Goal: Transaction & Acquisition: Purchase product/service

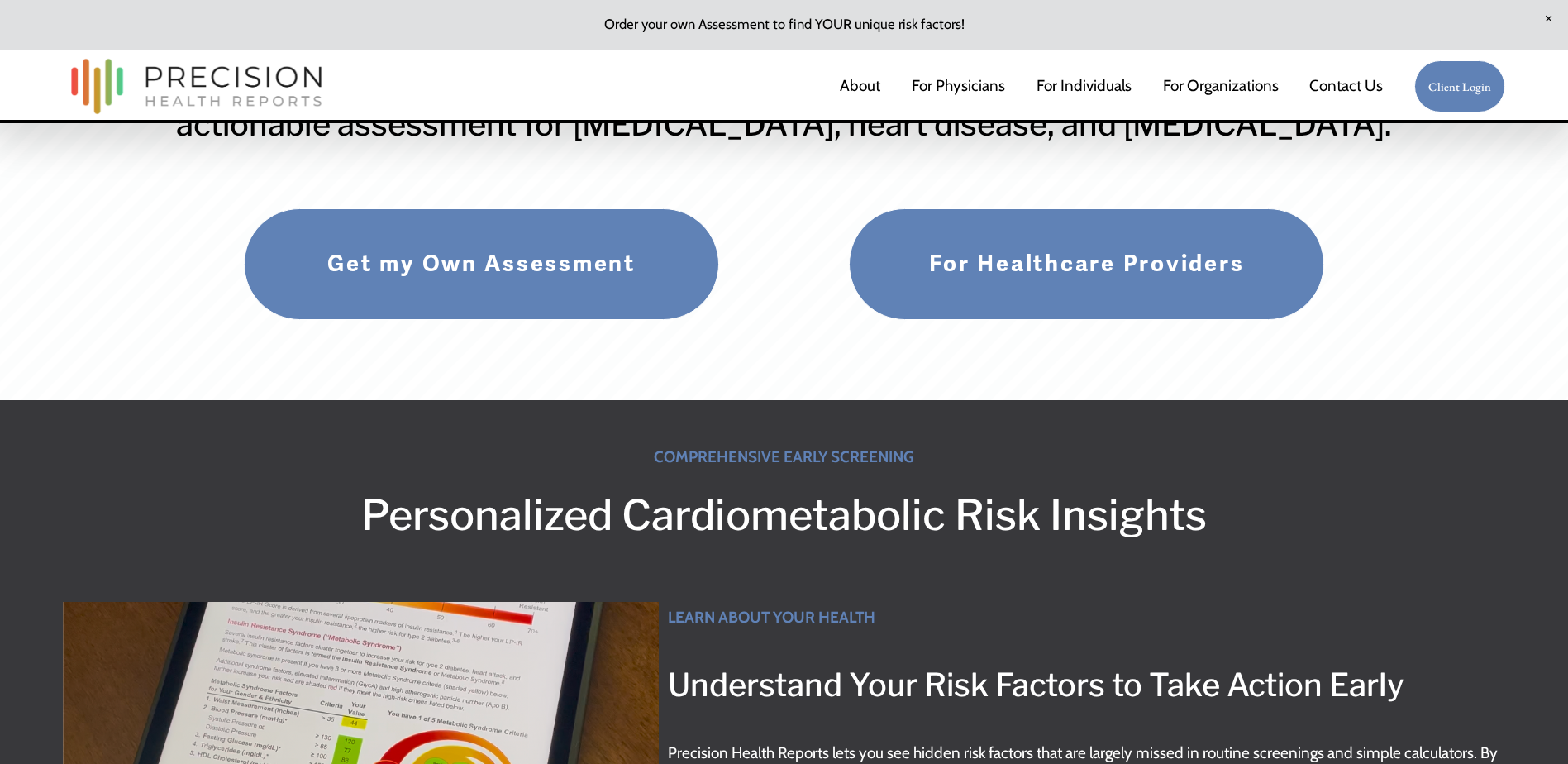
scroll to position [662, 0]
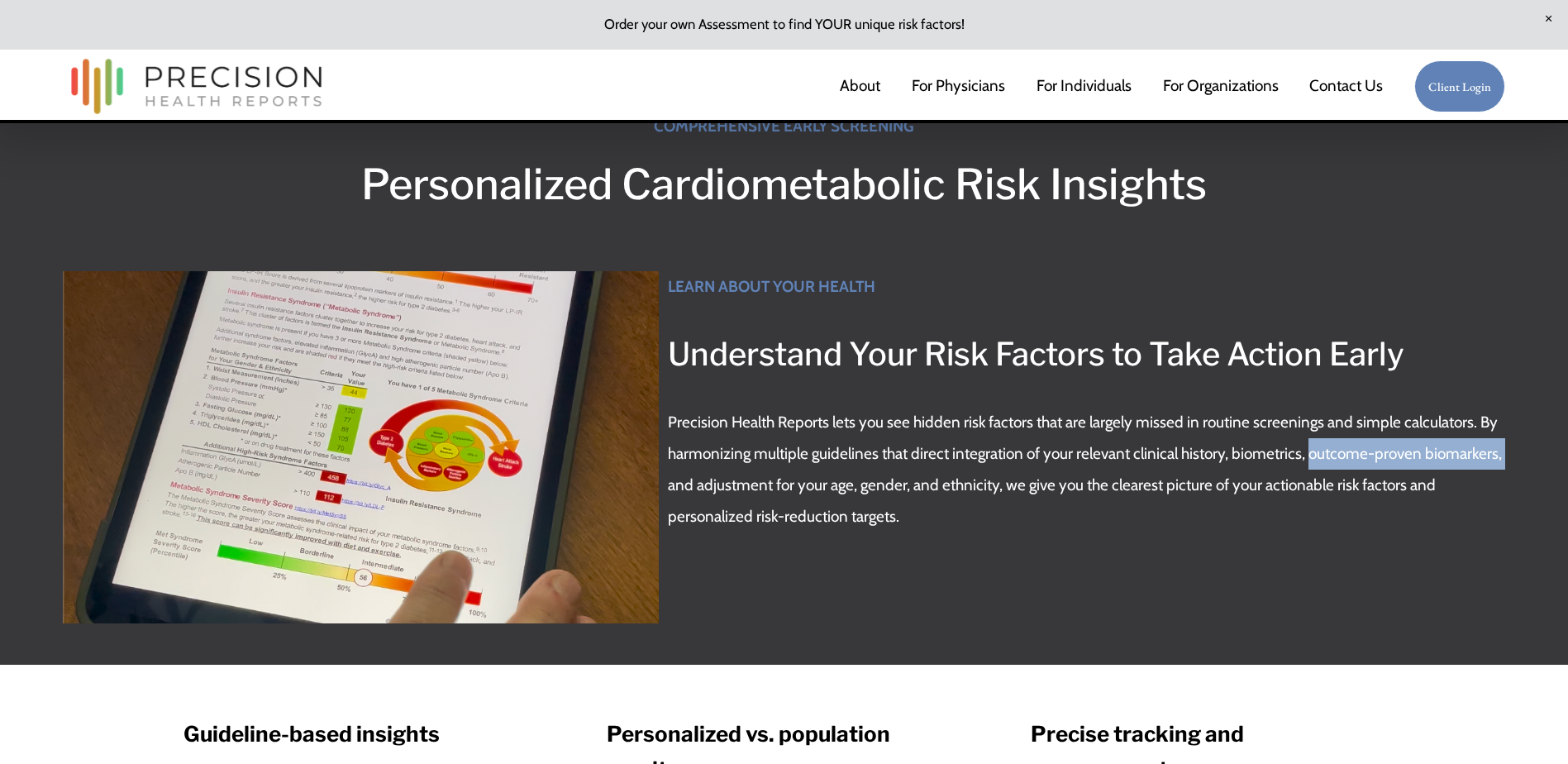
drag, startPoint x: 1313, startPoint y: 462, endPoint x: 1509, endPoint y: 452, distance: 196.3
click at [1509, 452] on div "Personalized Cardiometabolic Risk Insights COMPREHENSIVE EARLY SCREENING LEARN …" at bounding box center [784, 367] width 1568 height 593
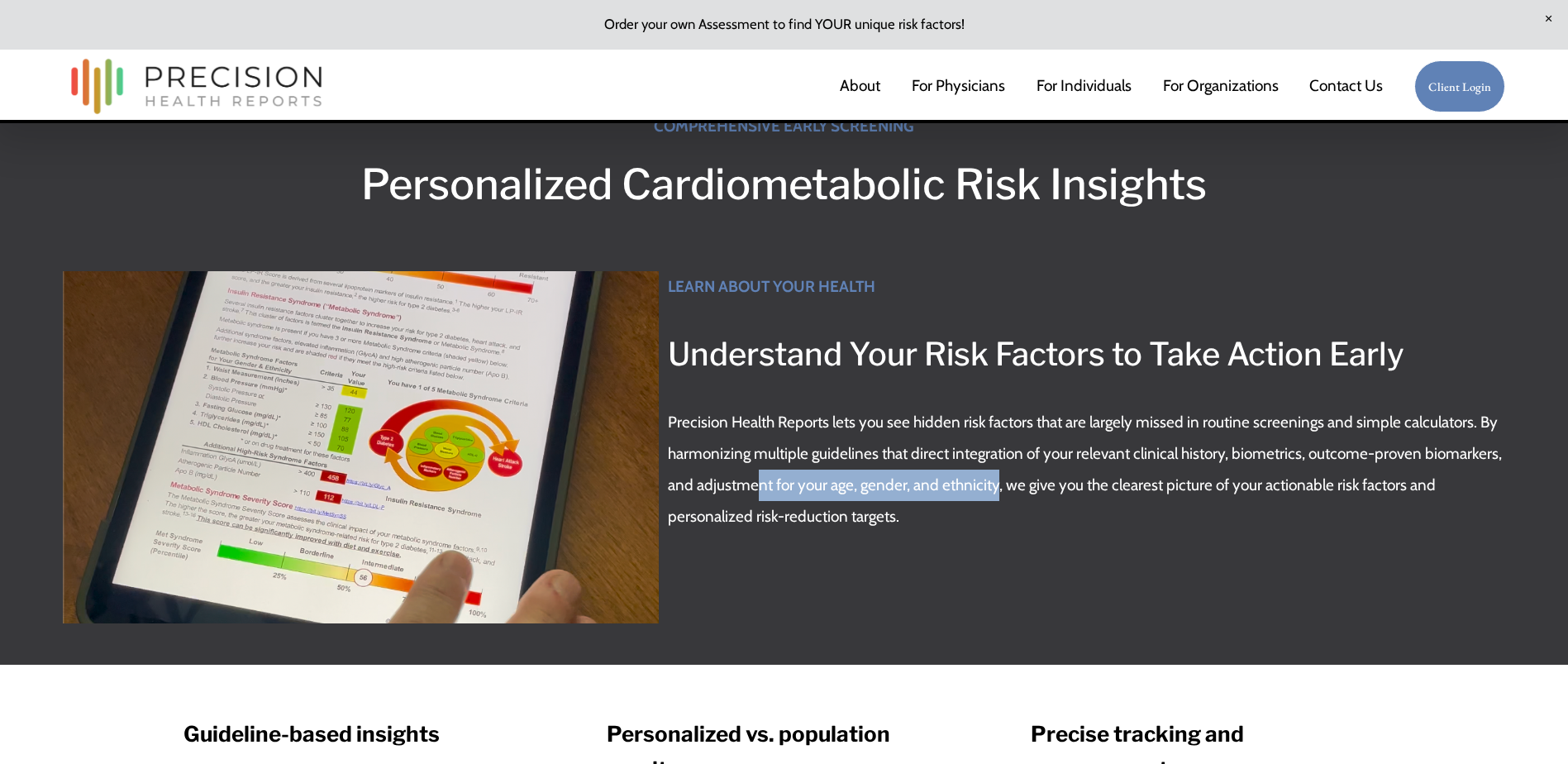
drag, startPoint x: 759, startPoint y: 495, endPoint x: 998, endPoint y: 484, distance: 239.3
click at [998, 484] on p "Precision Health Reports lets you see hidden risk factors that are largely miss…" at bounding box center [1087, 470] width 838 height 126
click at [762, 524] on p "Precision Health Reports lets you see hidden risk factors that are largely miss…" at bounding box center [1087, 470] width 838 height 126
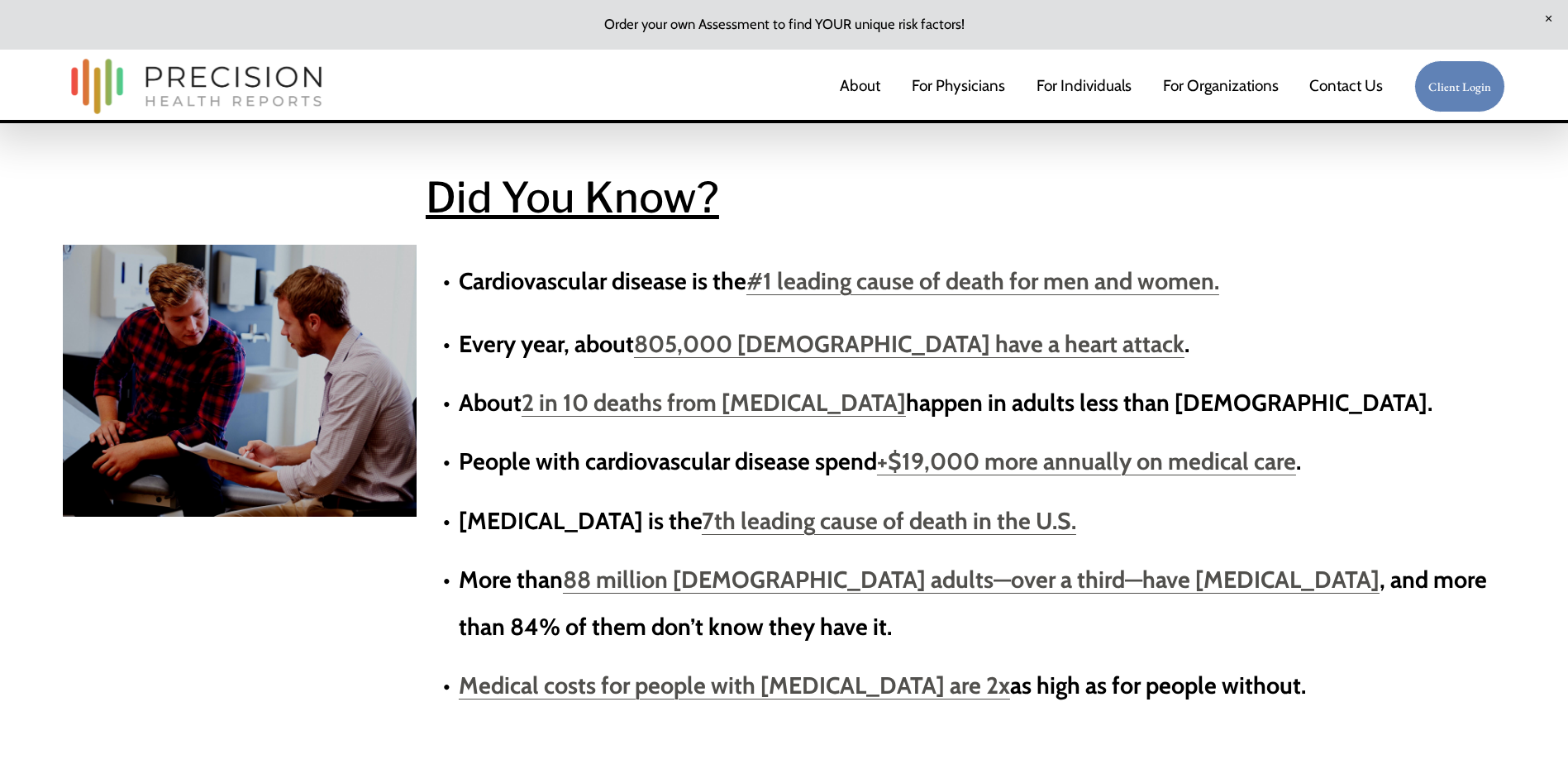
scroll to position [1571, 0]
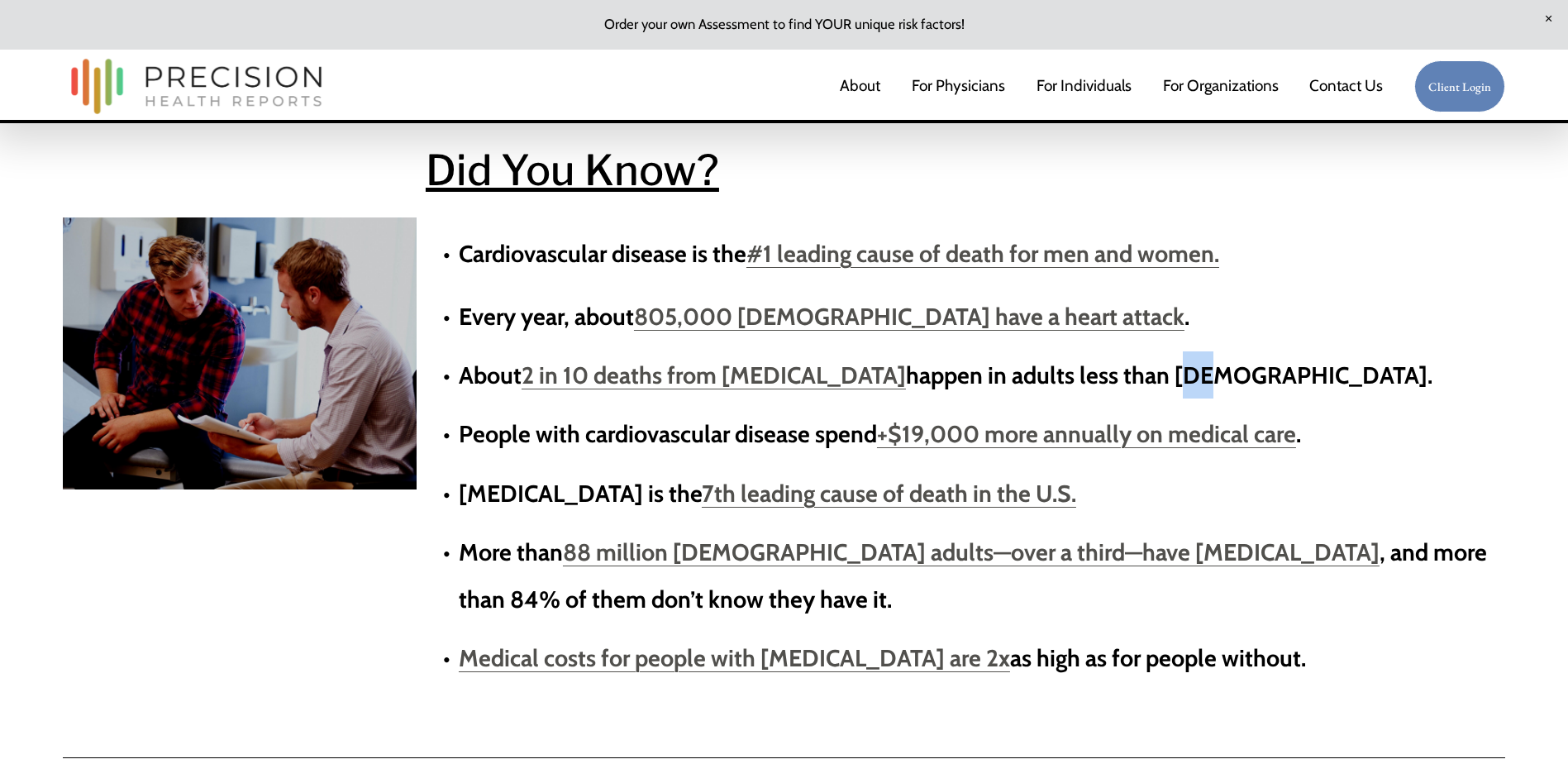
drag, startPoint x: 1240, startPoint y: 389, endPoint x: 1265, endPoint y: 388, distance: 25.0
click at [1265, 388] on strong "happen in adults less than [DEMOGRAPHIC_DATA]." at bounding box center [1169, 375] width 526 height 29
drag, startPoint x: 1265, startPoint y: 388, endPoint x: 1205, endPoint y: 385, distance: 60.1
click at [1205, 385] on strong "happen in adults less than [DEMOGRAPHIC_DATA]." at bounding box center [1169, 375] width 526 height 29
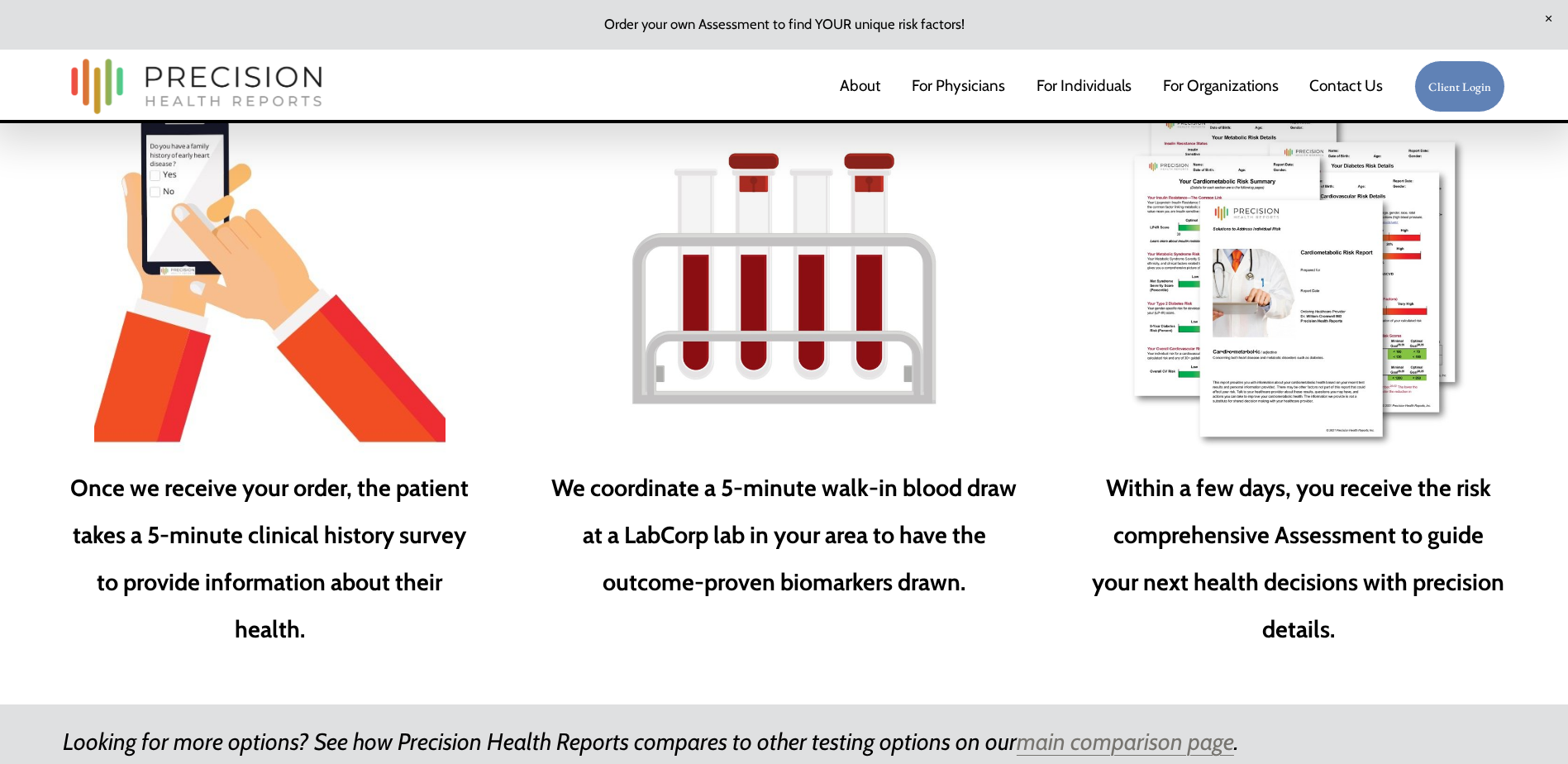
scroll to position [2671, 0]
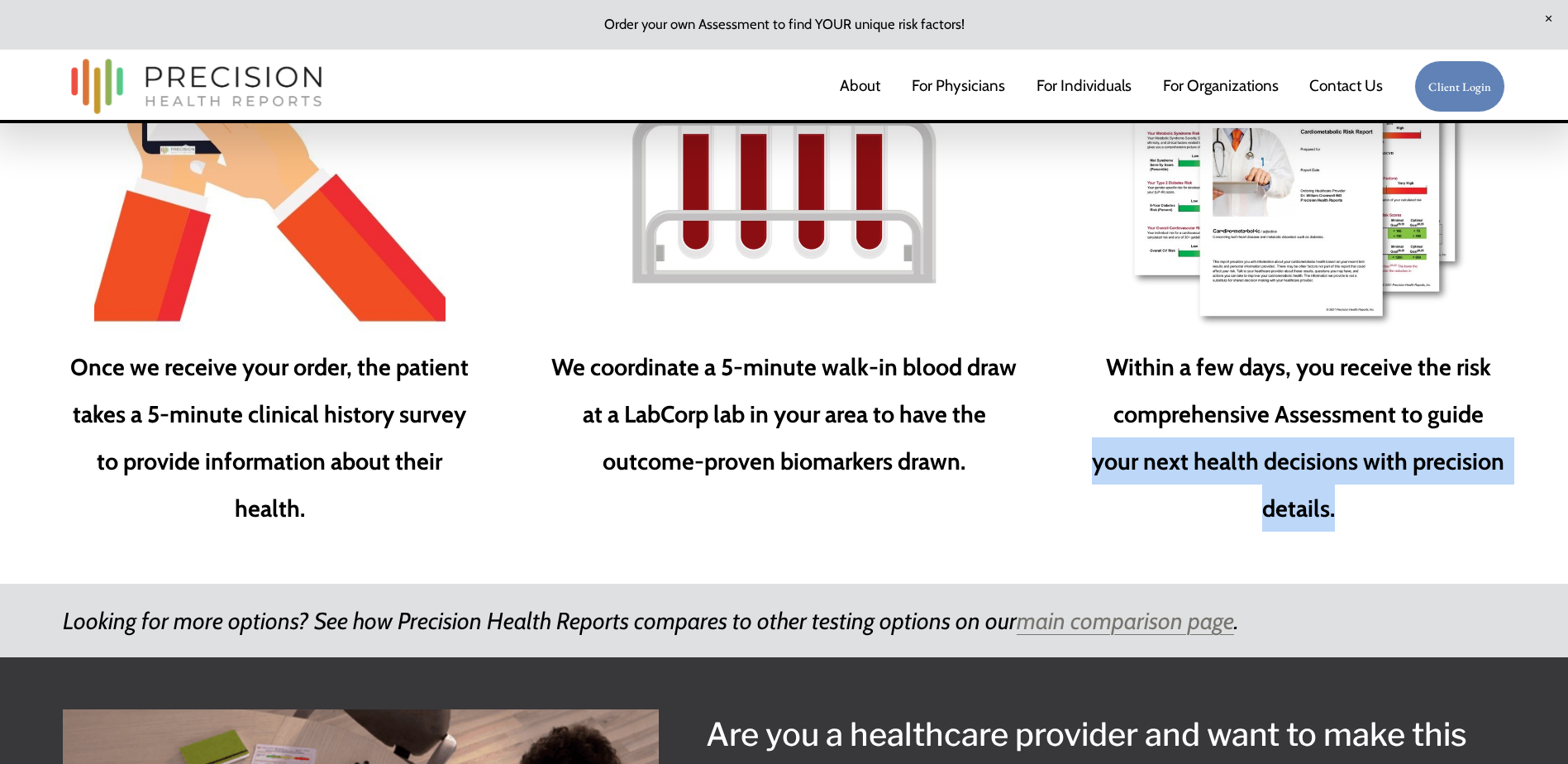
drag, startPoint x: 1097, startPoint y: 478, endPoint x: 1378, endPoint y: 507, distance: 282.5
click at [1378, 507] on p "Within a few days, you receive the risk comprehensive Assessment to guide your …" at bounding box center [1299, 437] width 415 height 188
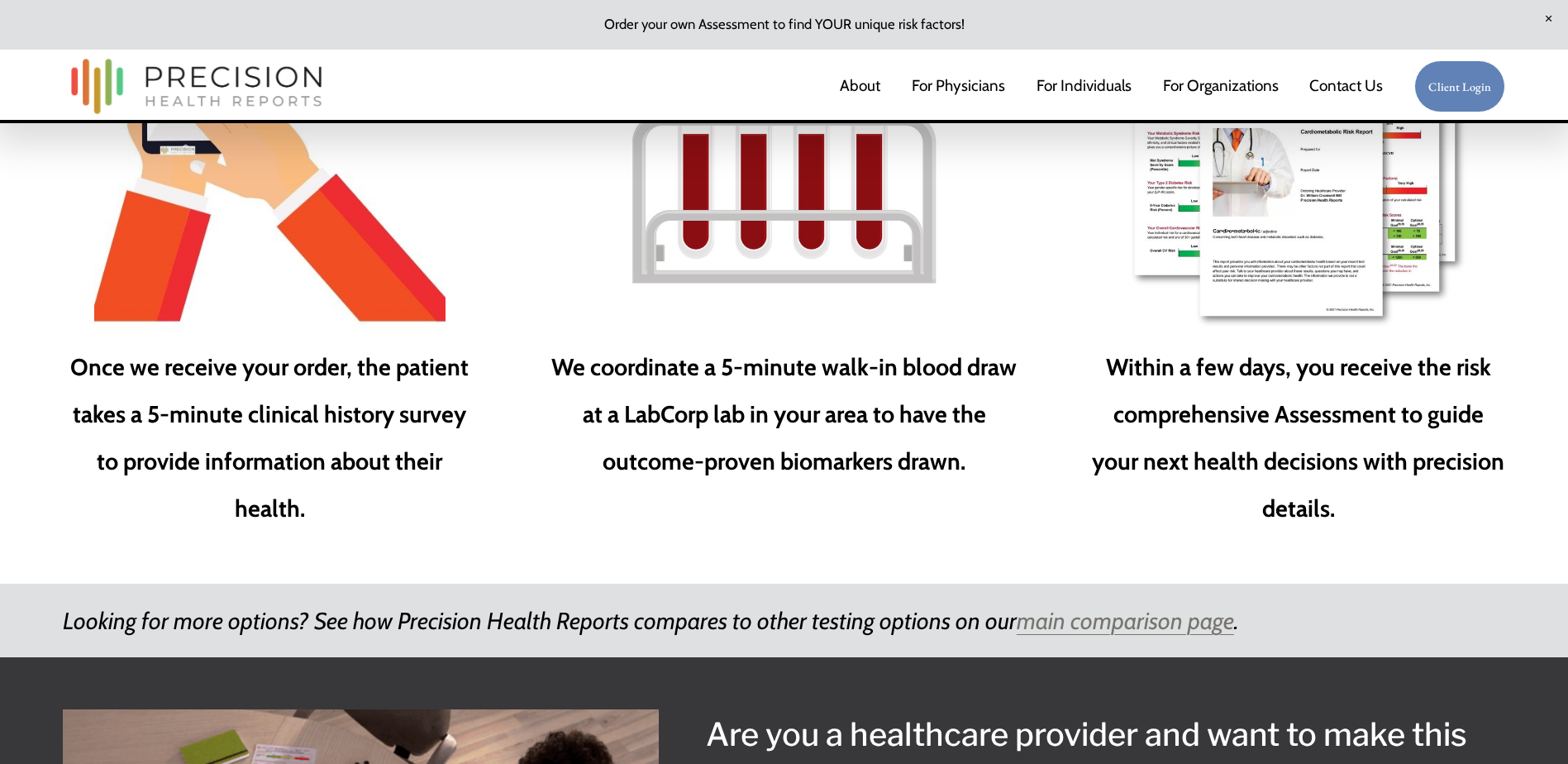
click at [1138, 439] on strong "Within a few days, you receive the risk comprehensive Assessment to guide your …" at bounding box center [1301, 437] width 417 height 170
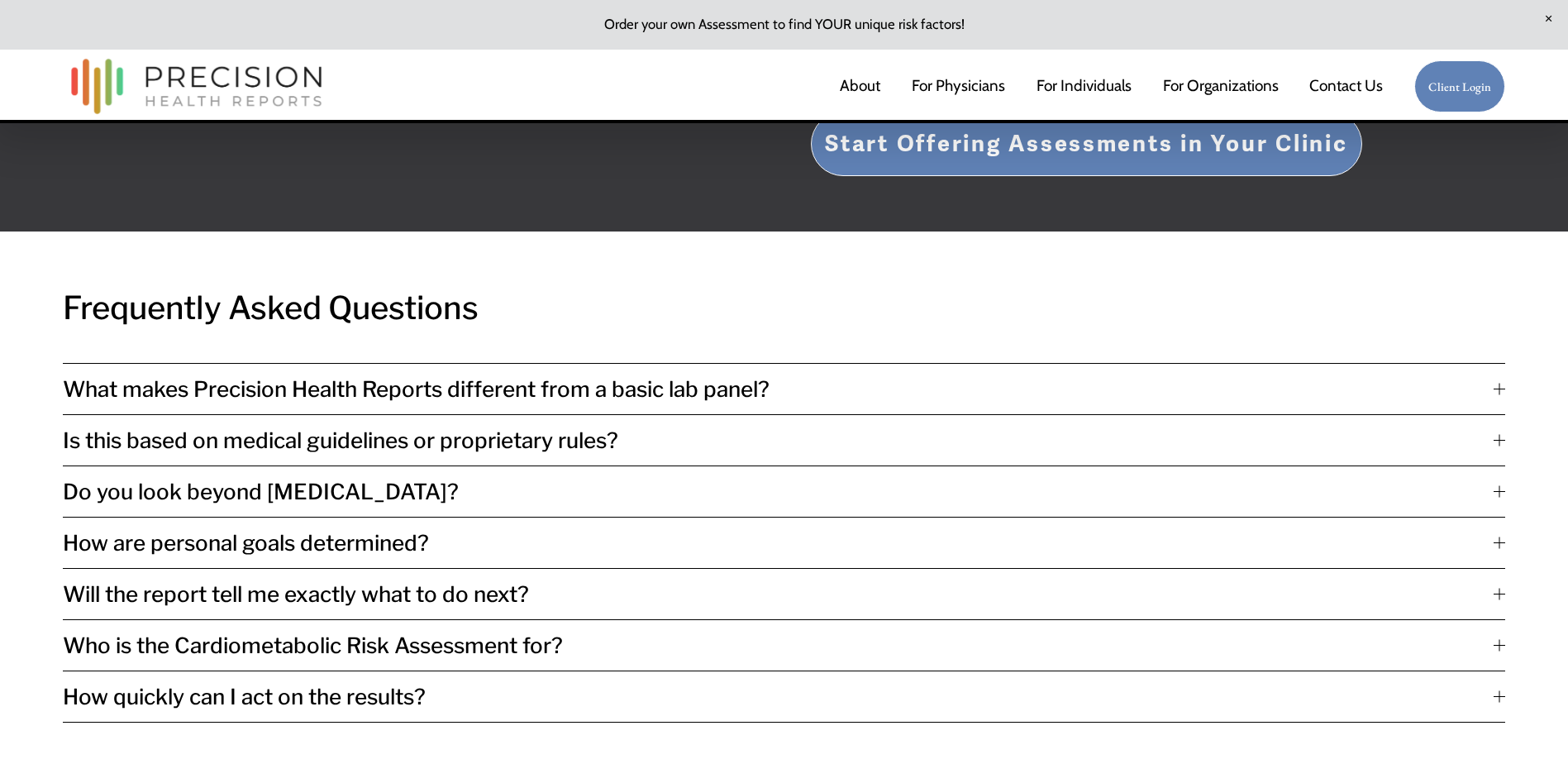
scroll to position [3746, 0]
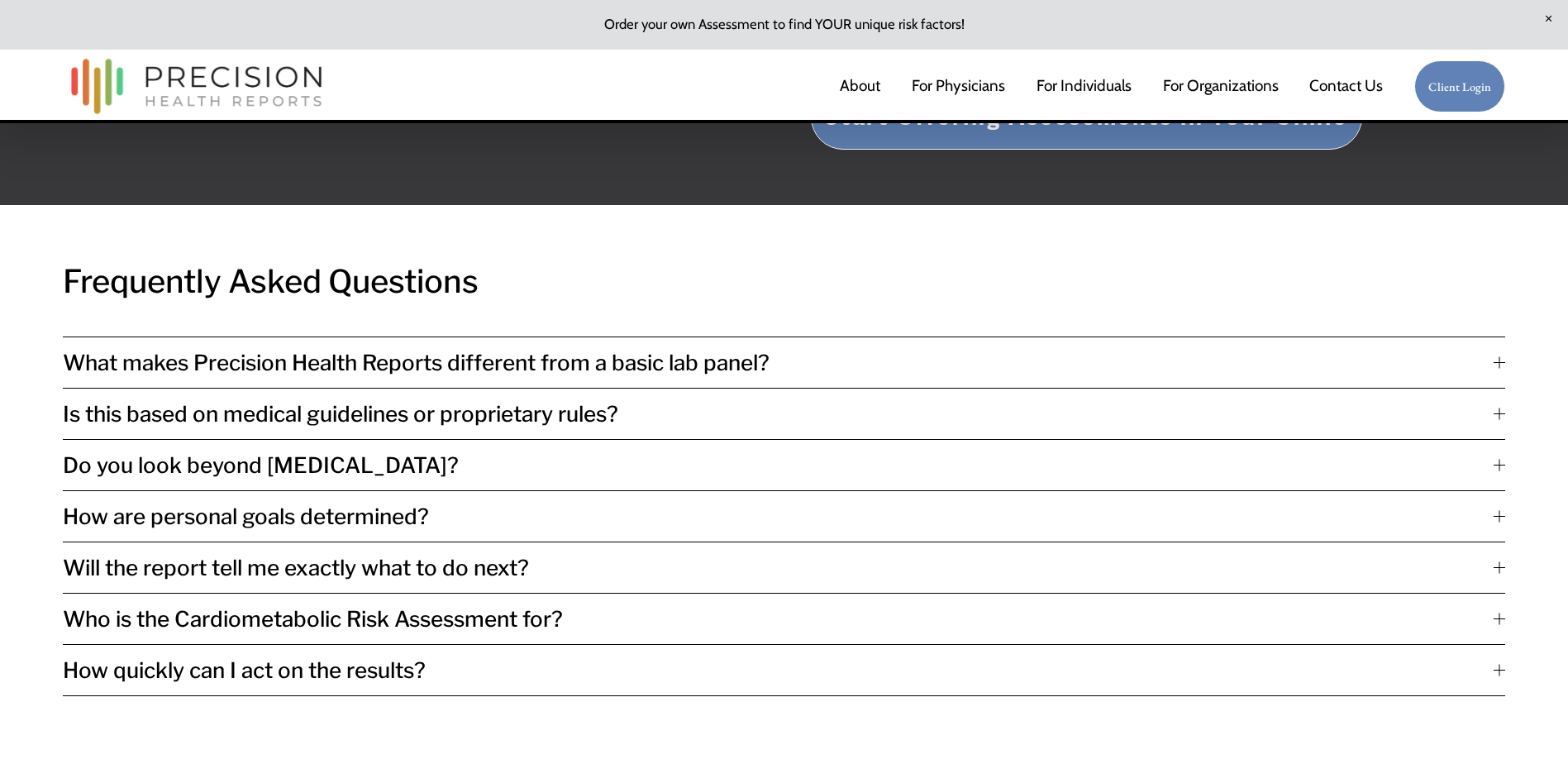
click at [1494, 369] on div at bounding box center [1499, 362] width 11 height 11
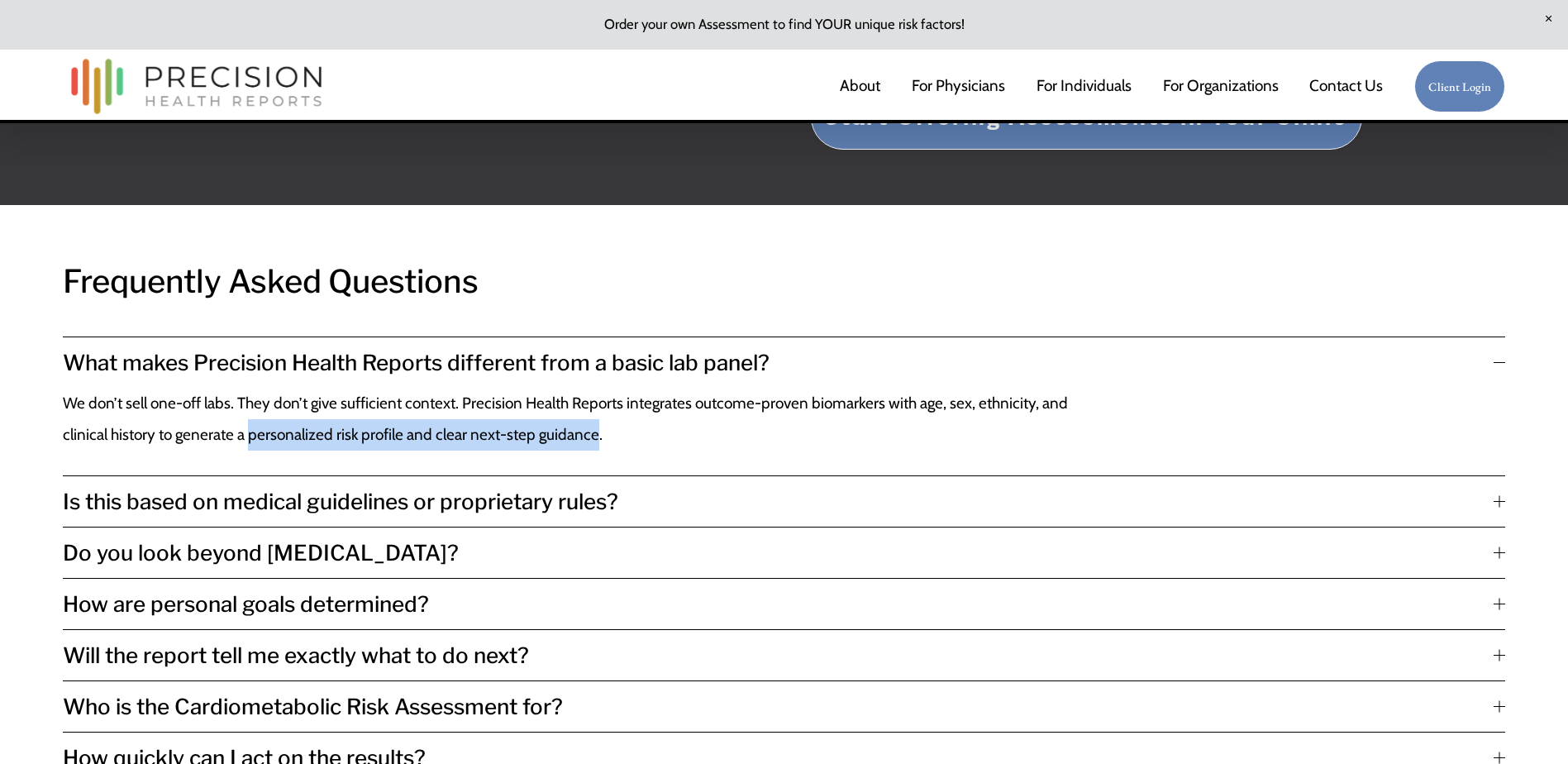
drag, startPoint x: 254, startPoint y: 459, endPoint x: 597, endPoint y: 456, distance: 343.0
click at [597, 451] on p "We don’t sell one-off labs. They don’t give sufficient context. Precision Healt…" at bounding box center [568, 419] width 1011 height 63
click at [845, 308] on h3 "Frequently Asked Questions" at bounding box center [784, 282] width 1442 height 52
click at [1496, 553] on div at bounding box center [1499, 552] width 11 height 1
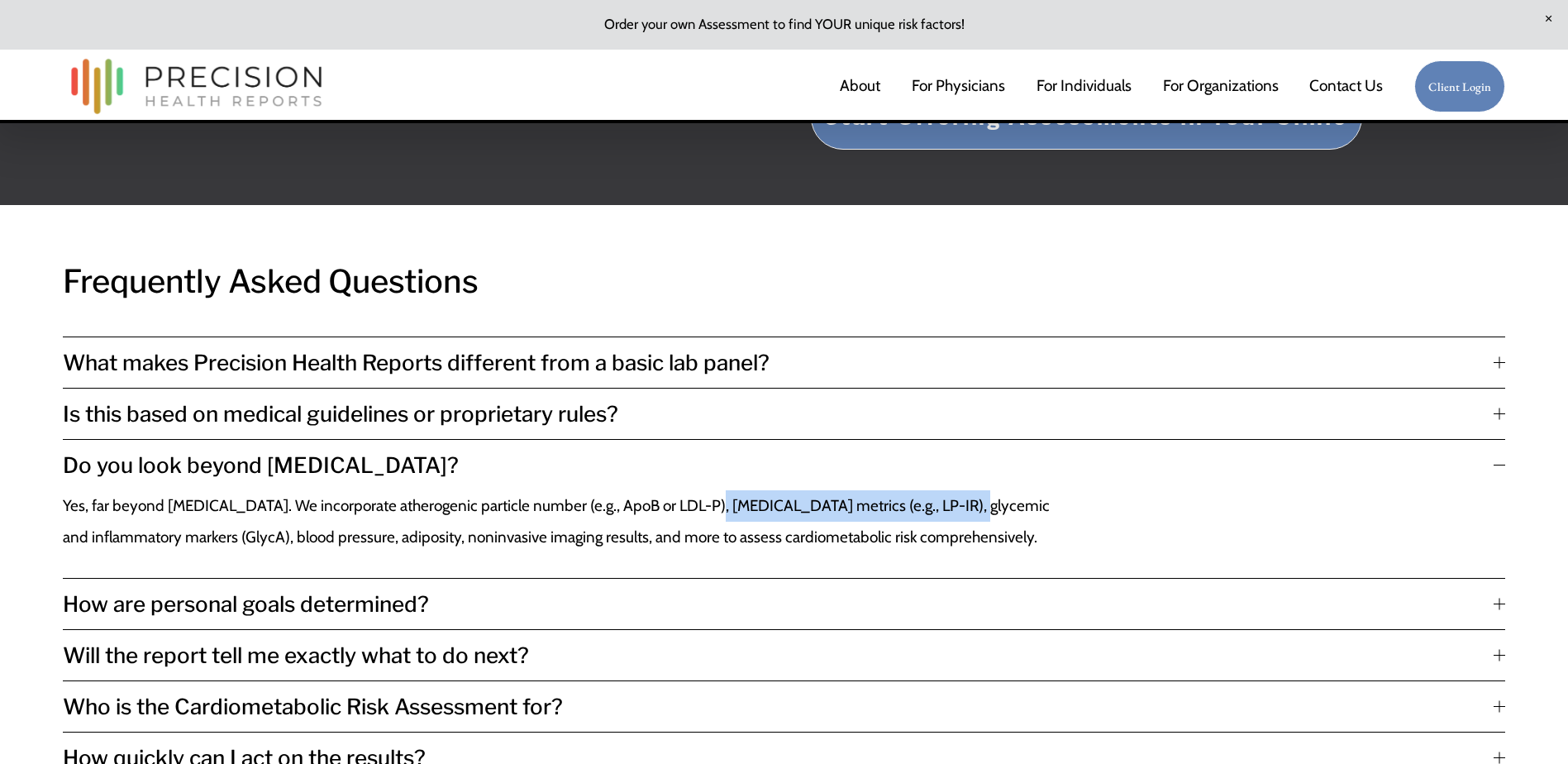
drag, startPoint x: 692, startPoint y: 527, endPoint x: 932, endPoint y: 521, distance: 240.1
click at [932, 521] on p "Yes, far beyond [MEDICAL_DATA]. We incorporate atherogenic particle number (e.g…" at bounding box center [568, 521] width 1011 height 63
drag, startPoint x: 932, startPoint y: 521, endPoint x: 1019, endPoint y: 539, distance: 88.8
click at [1019, 539] on p "Yes, far beyond [MEDICAL_DATA]. We incorporate atherogenic particle number (e.g…" at bounding box center [568, 521] width 1011 height 63
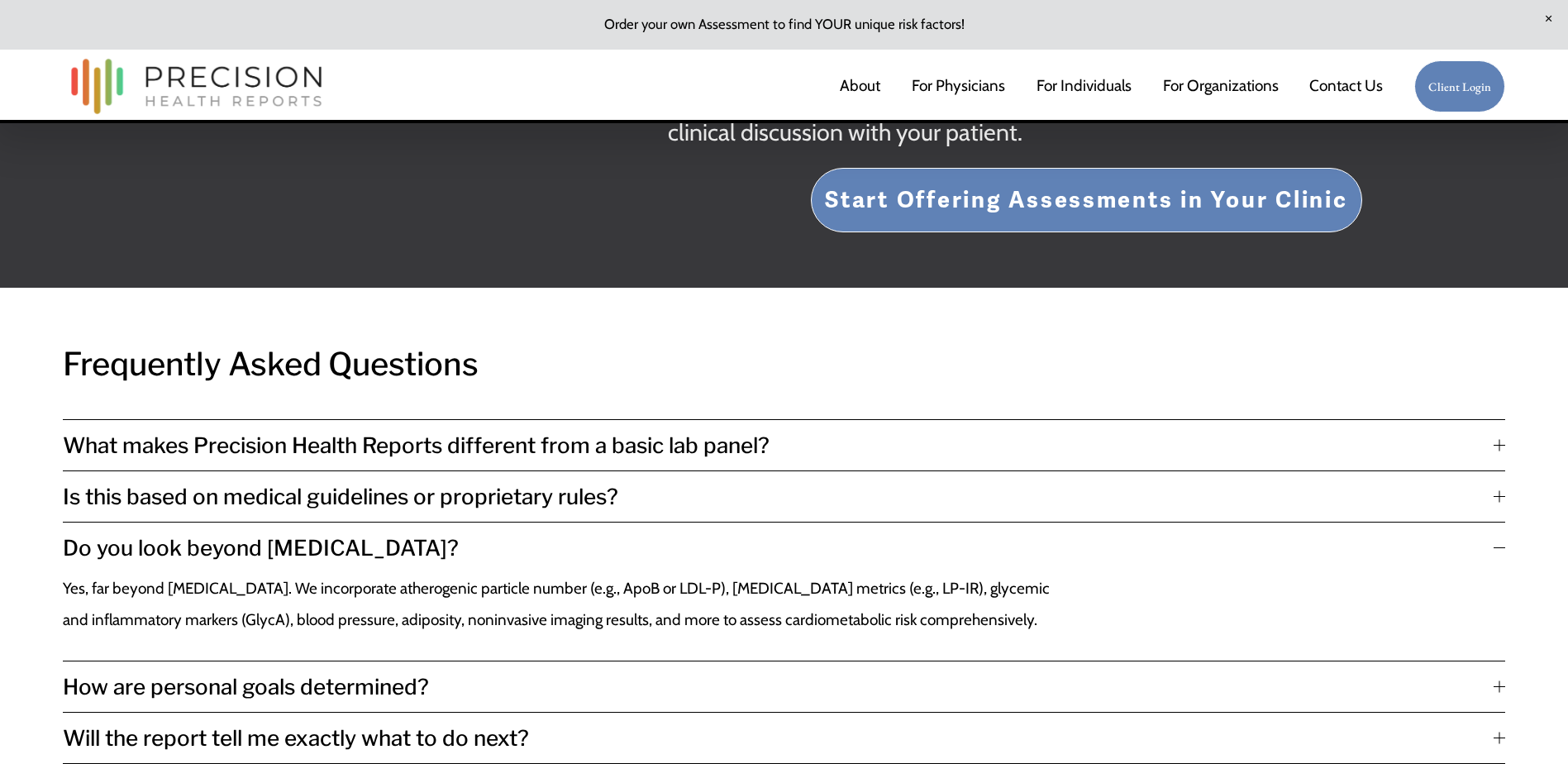
click at [1497, 452] on div at bounding box center [1499, 445] width 11 height 11
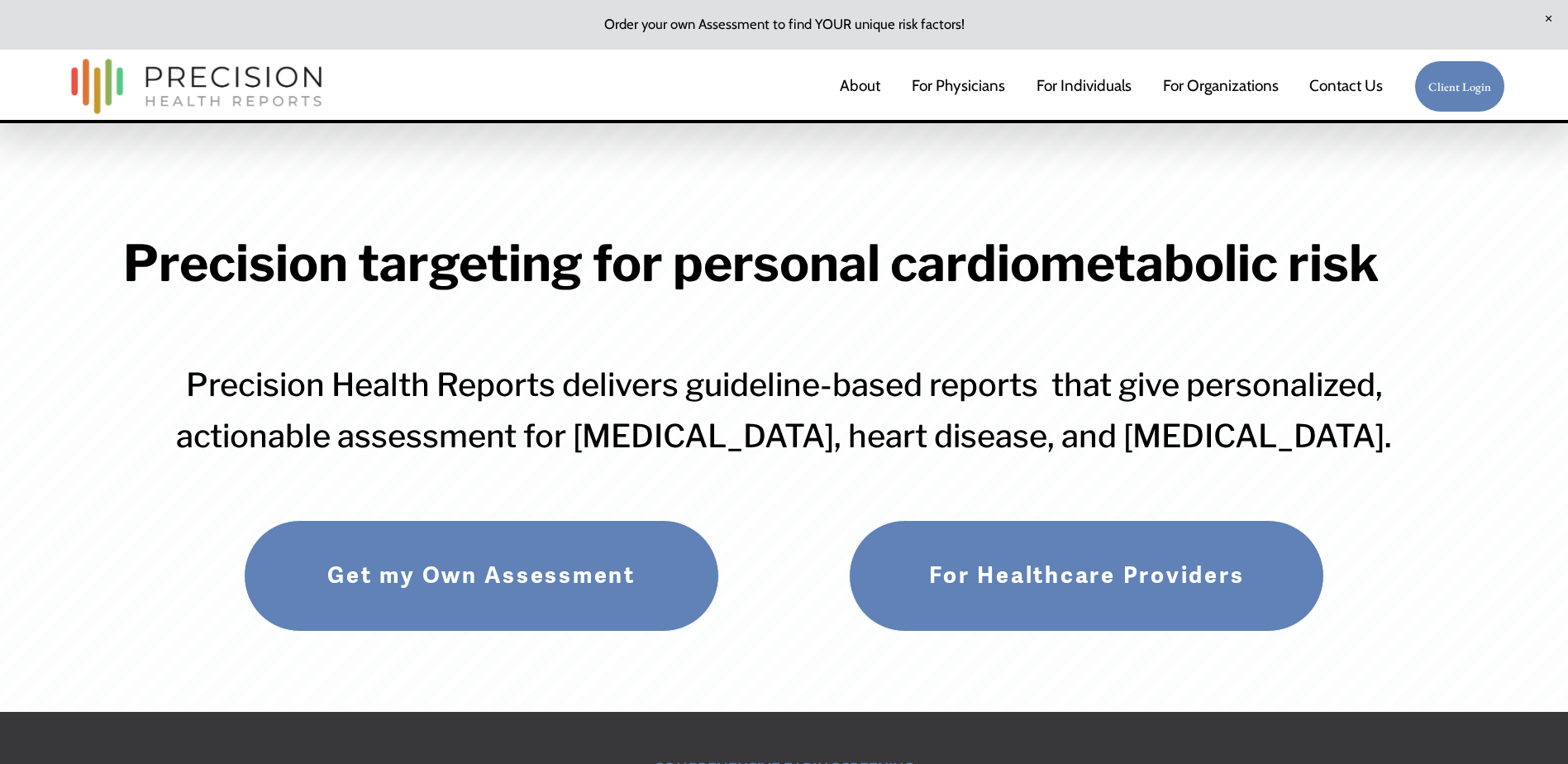
scroll to position [0, 0]
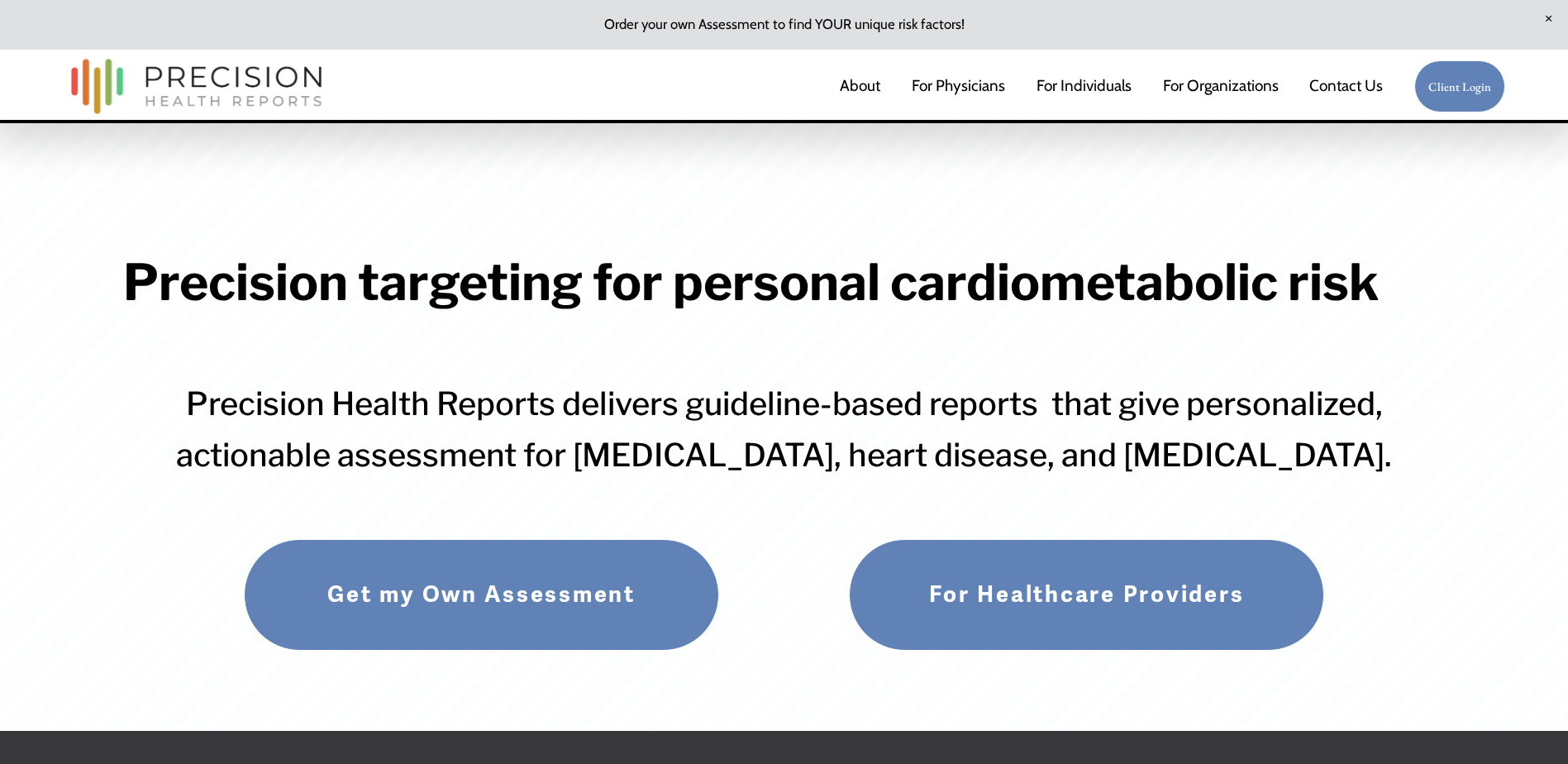
click at [873, 87] on link "About" at bounding box center [860, 87] width 40 height 34
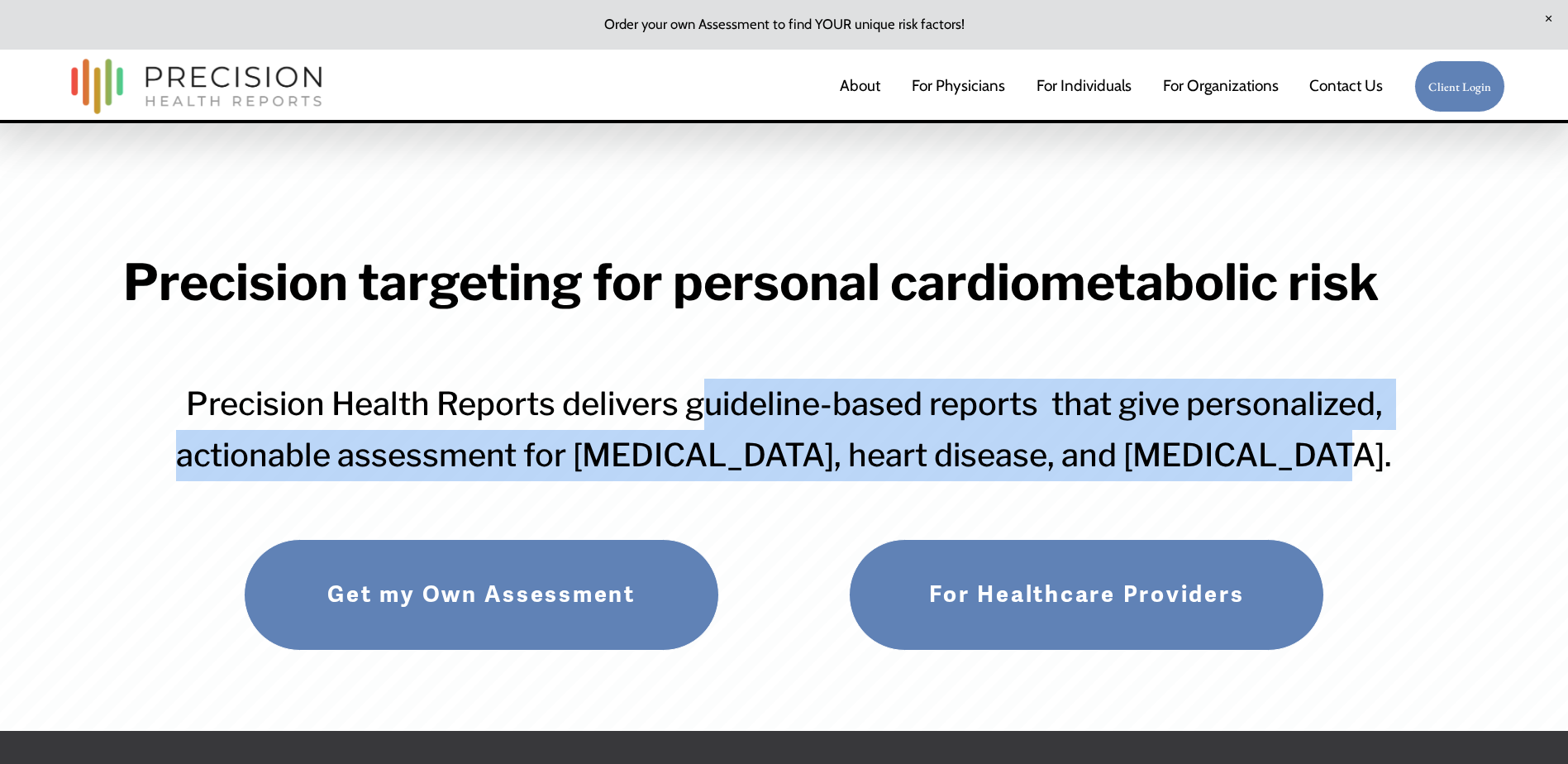
drag, startPoint x: 697, startPoint y: 414, endPoint x: 1342, endPoint y: 462, distance: 646.8
click at [1342, 462] on h3 "Precision Health Reports delivers guideline-based reports that give personalize…" at bounding box center [784, 429] width 1322 height 102
click at [1095, 454] on h3 "Precision Health Reports delivers guideline-based reports that give personalize…" at bounding box center [784, 429] width 1322 height 102
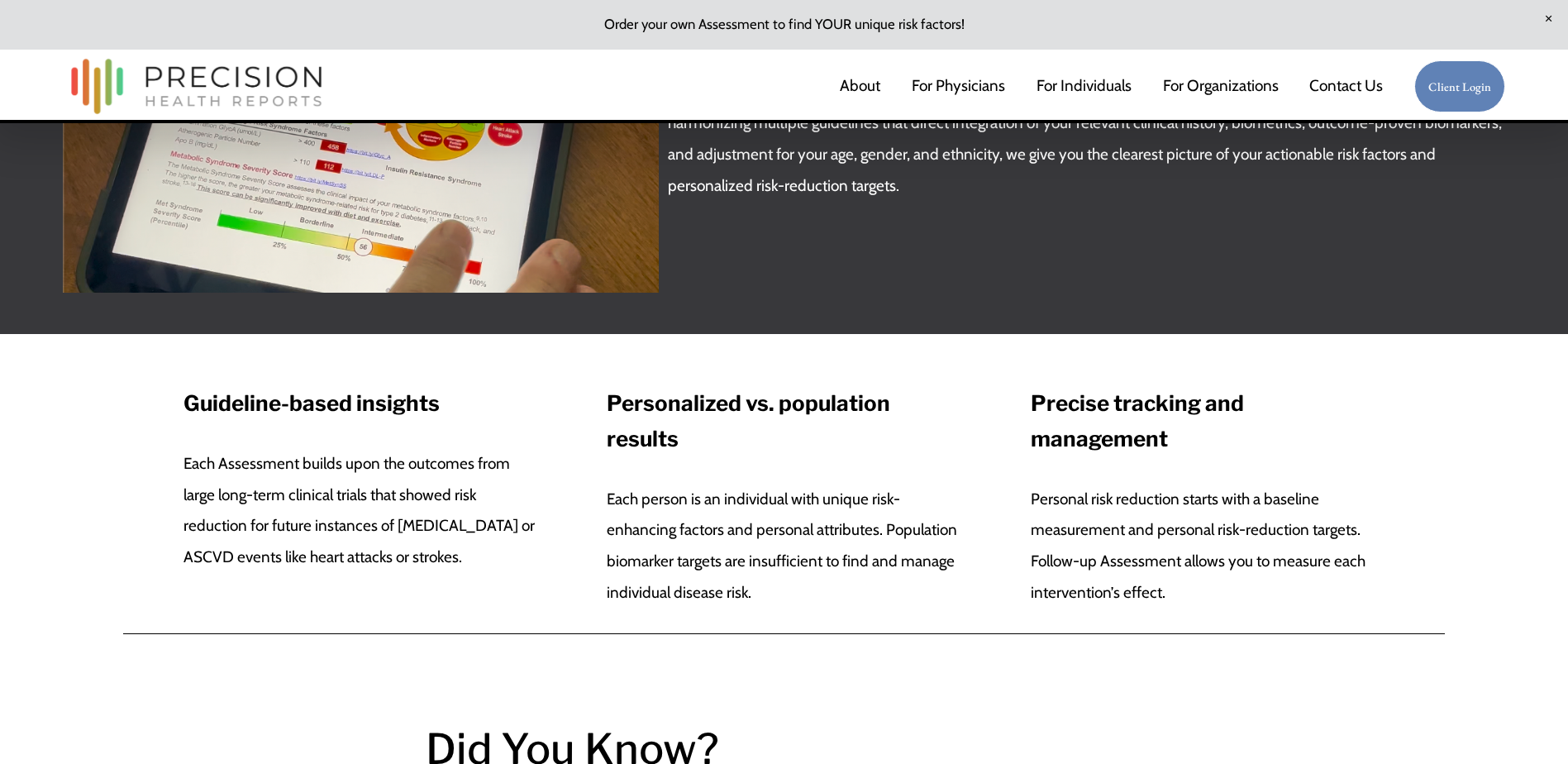
scroll to position [909, 0]
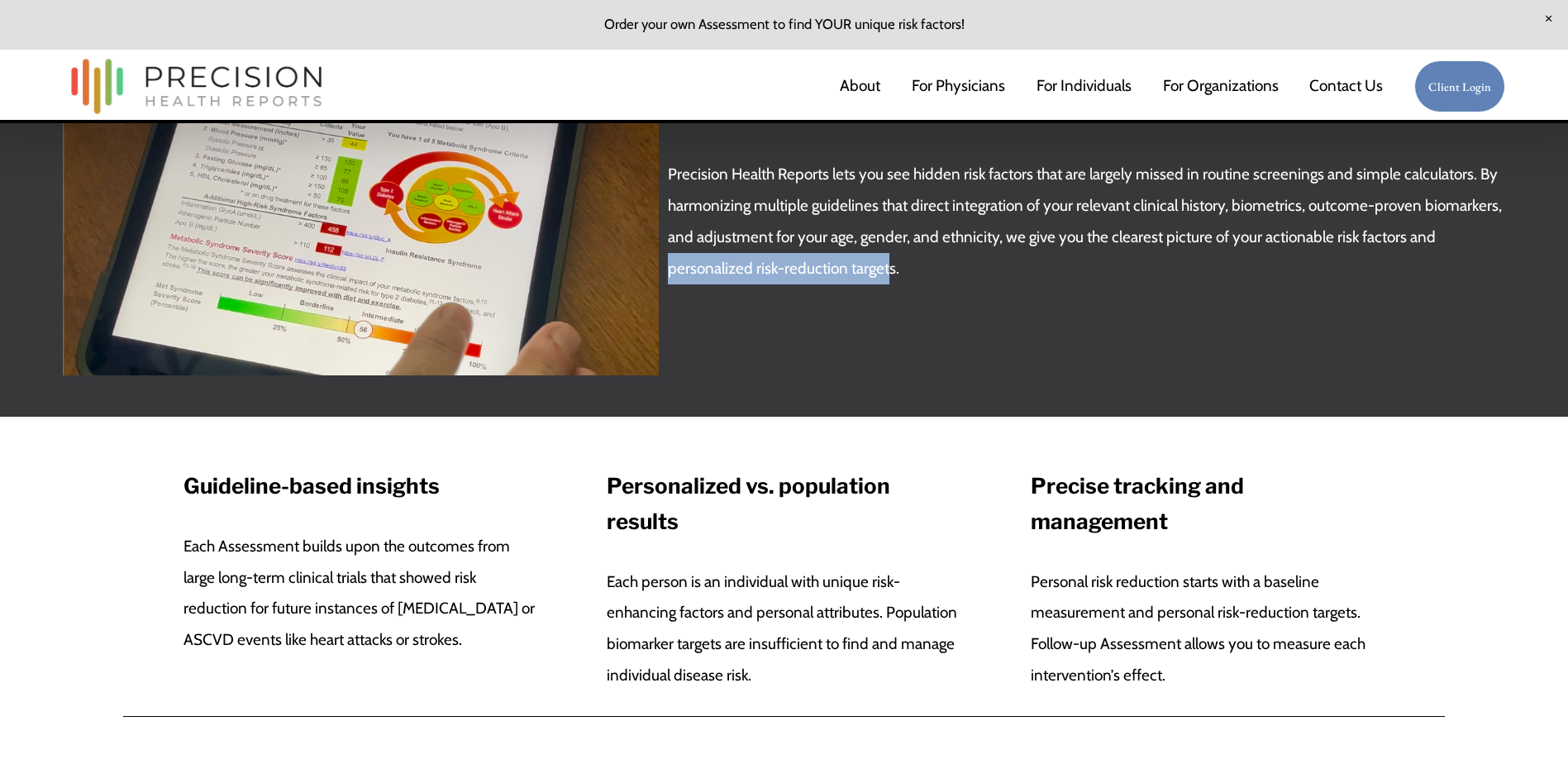
drag, startPoint x: 671, startPoint y: 273, endPoint x: 891, endPoint y: 277, distance: 220.0
click at [891, 277] on p "Precision Health Reports lets you see hidden risk factors that are largely miss…" at bounding box center [1087, 222] width 838 height 126
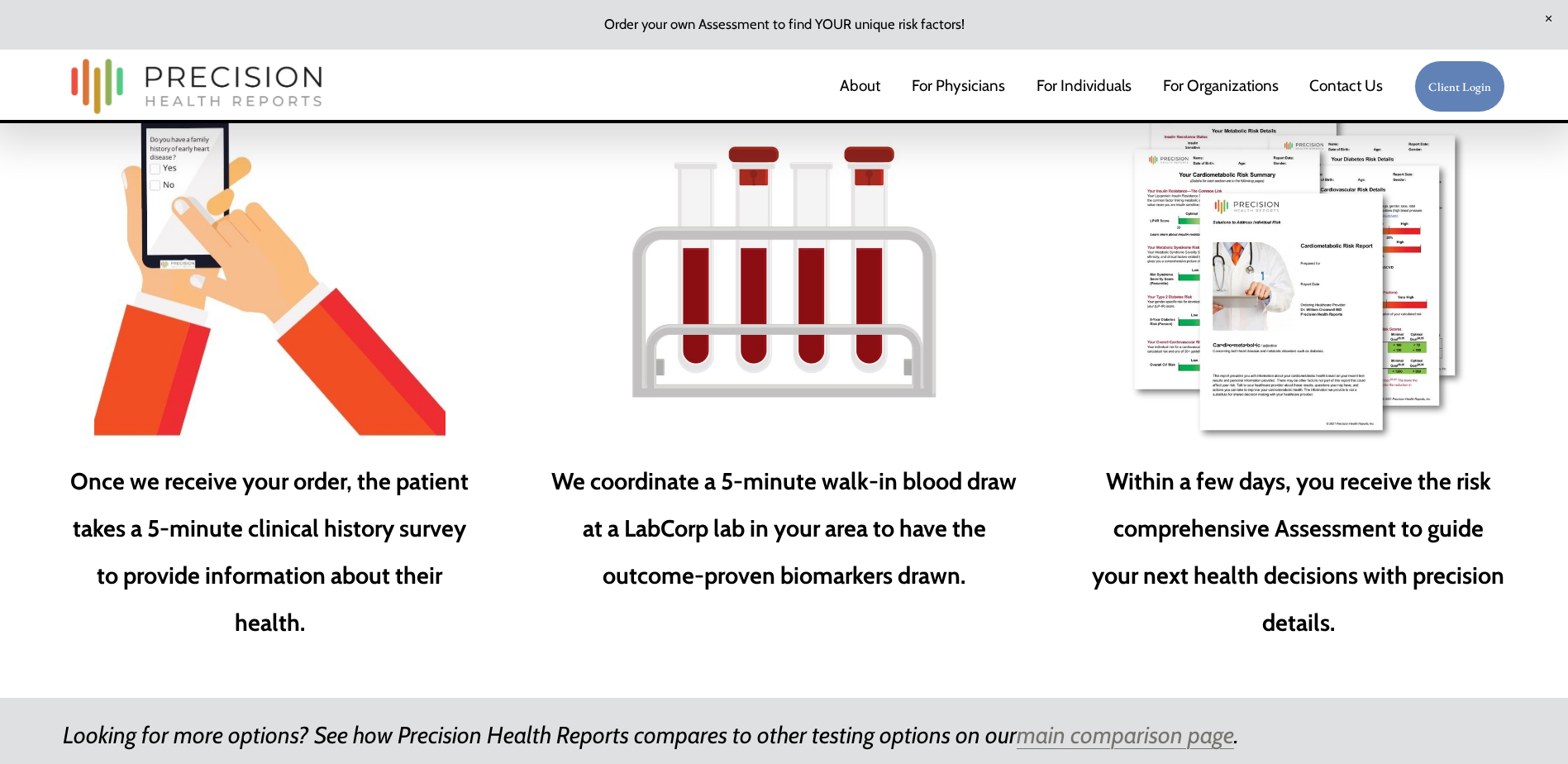
scroll to position [2564, 0]
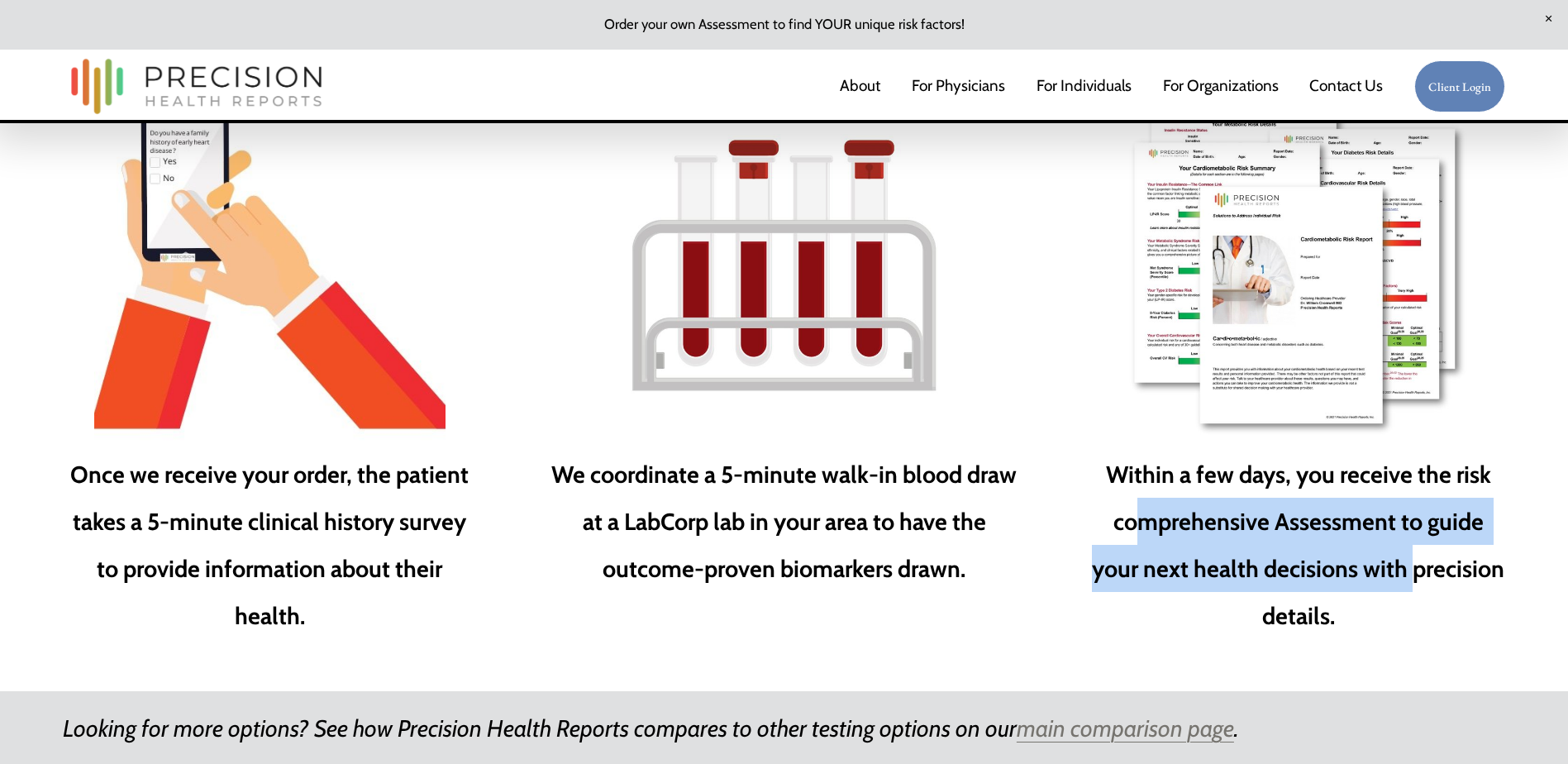
drag, startPoint x: 1207, startPoint y: 553, endPoint x: 1414, endPoint y: 575, distance: 208.2
click at [1414, 575] on strong "Within a few days, you receive the risk comprehensive Assessment to guide your …" at bounding box center [1301, 545] width 417 height 170
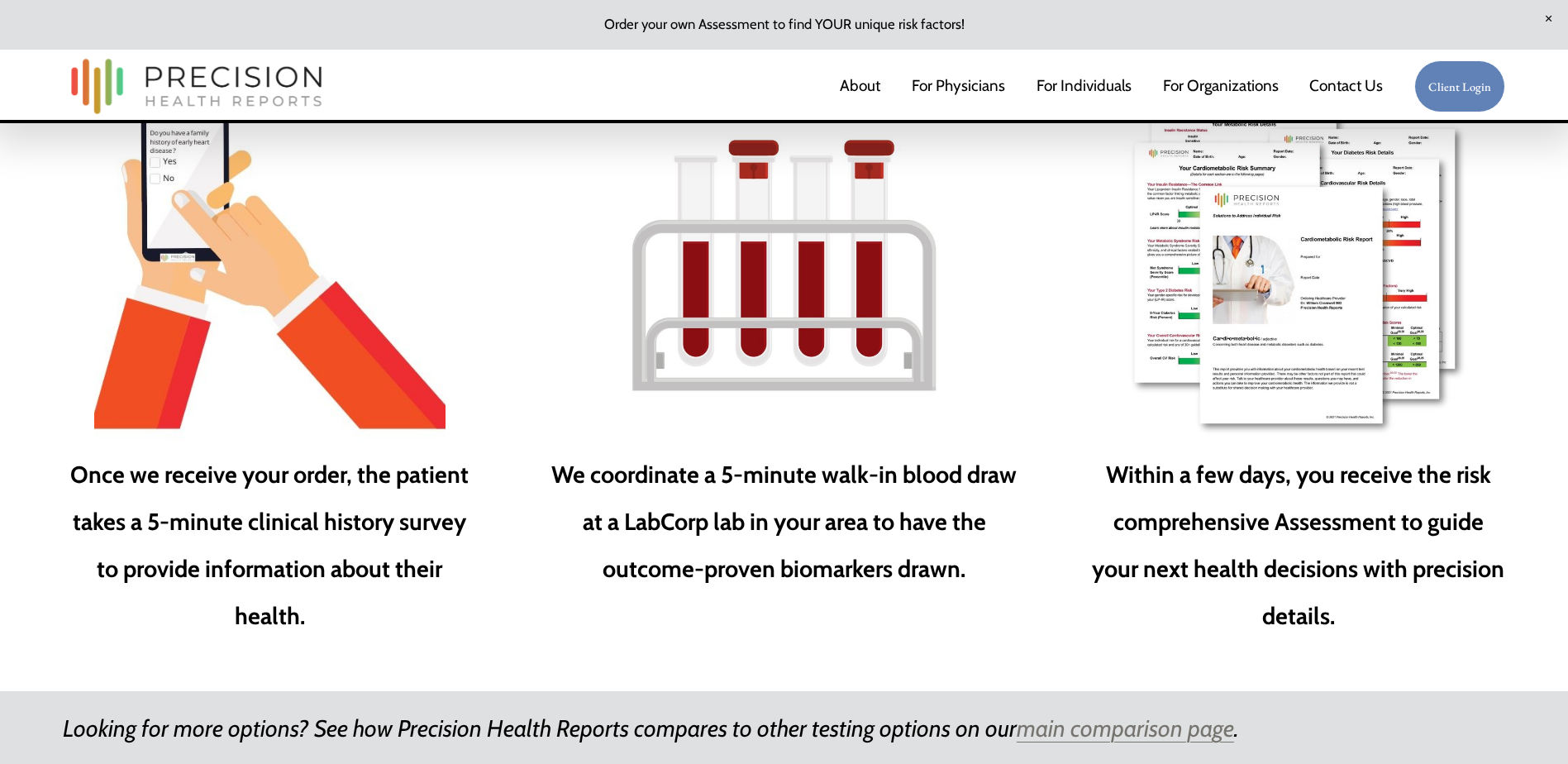
click at [1138, 639] on p "Within a few days, you receive the risk comprehensive Assessment to guide your …" at bounding box center [1299, 545] width 415 height 188
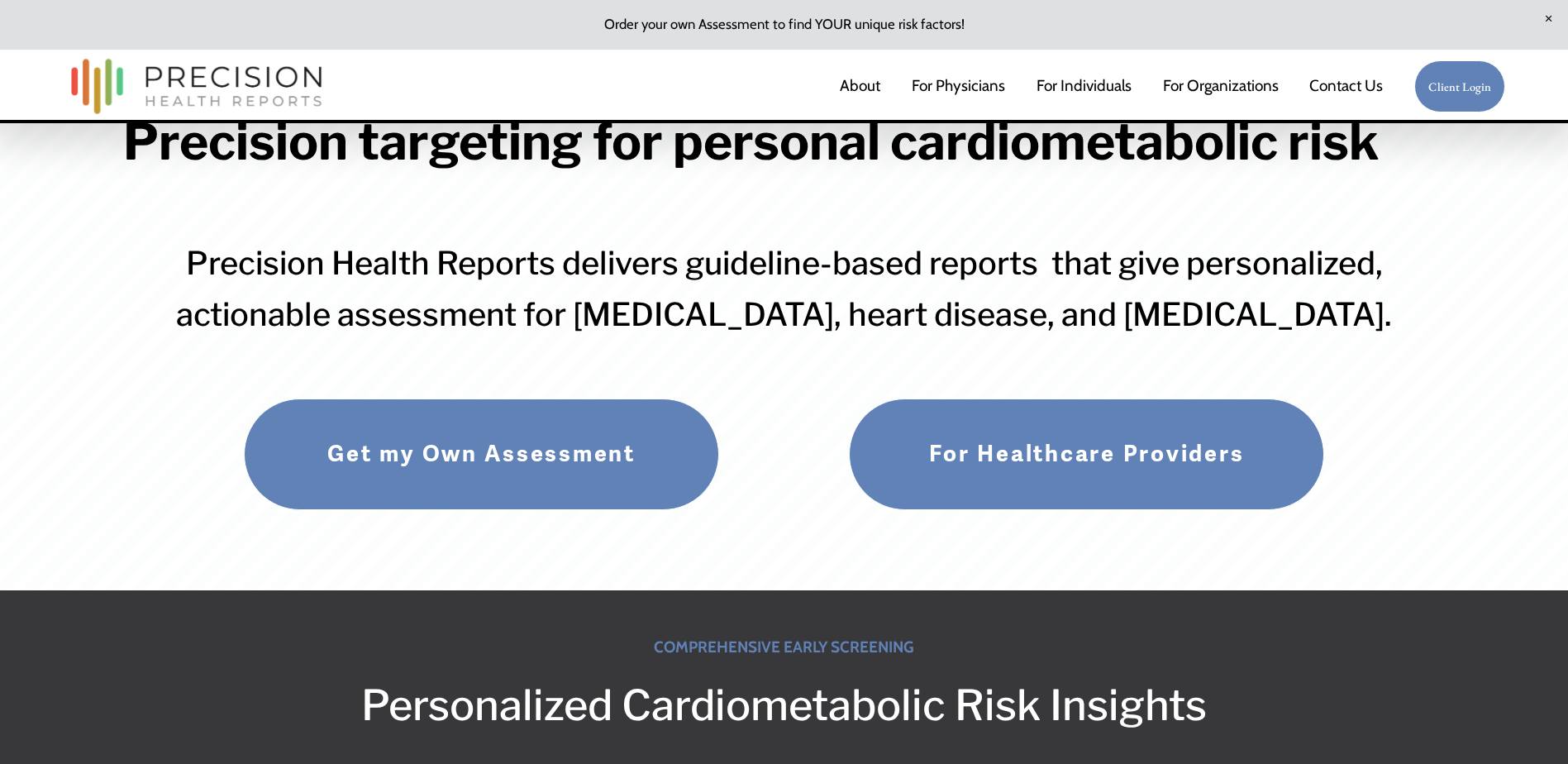
scroll to position [0, 0]
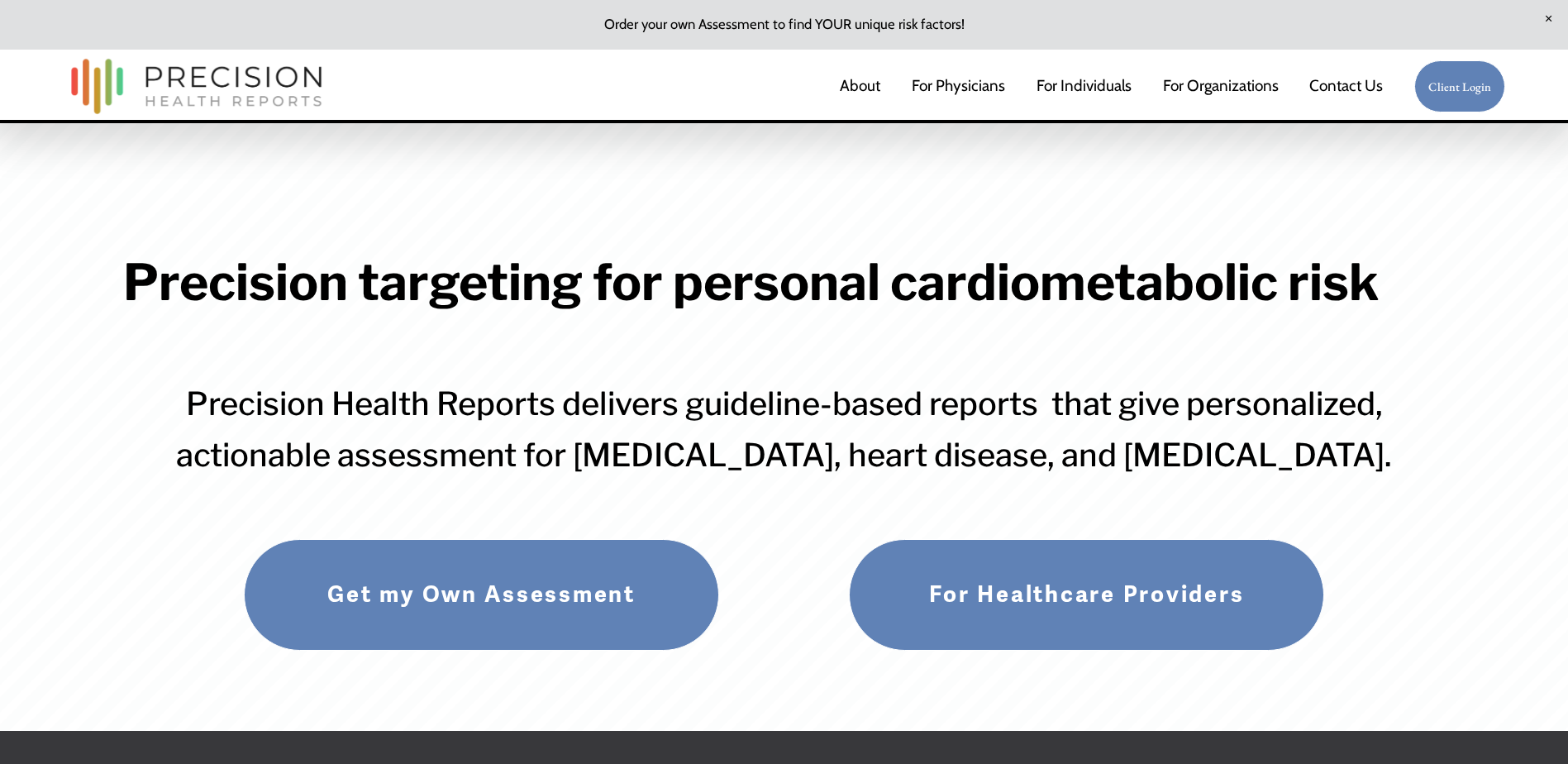
click at [474, 610] on link "Get my Own Assessment" at bounding box center [482, 595] width 475 height 112
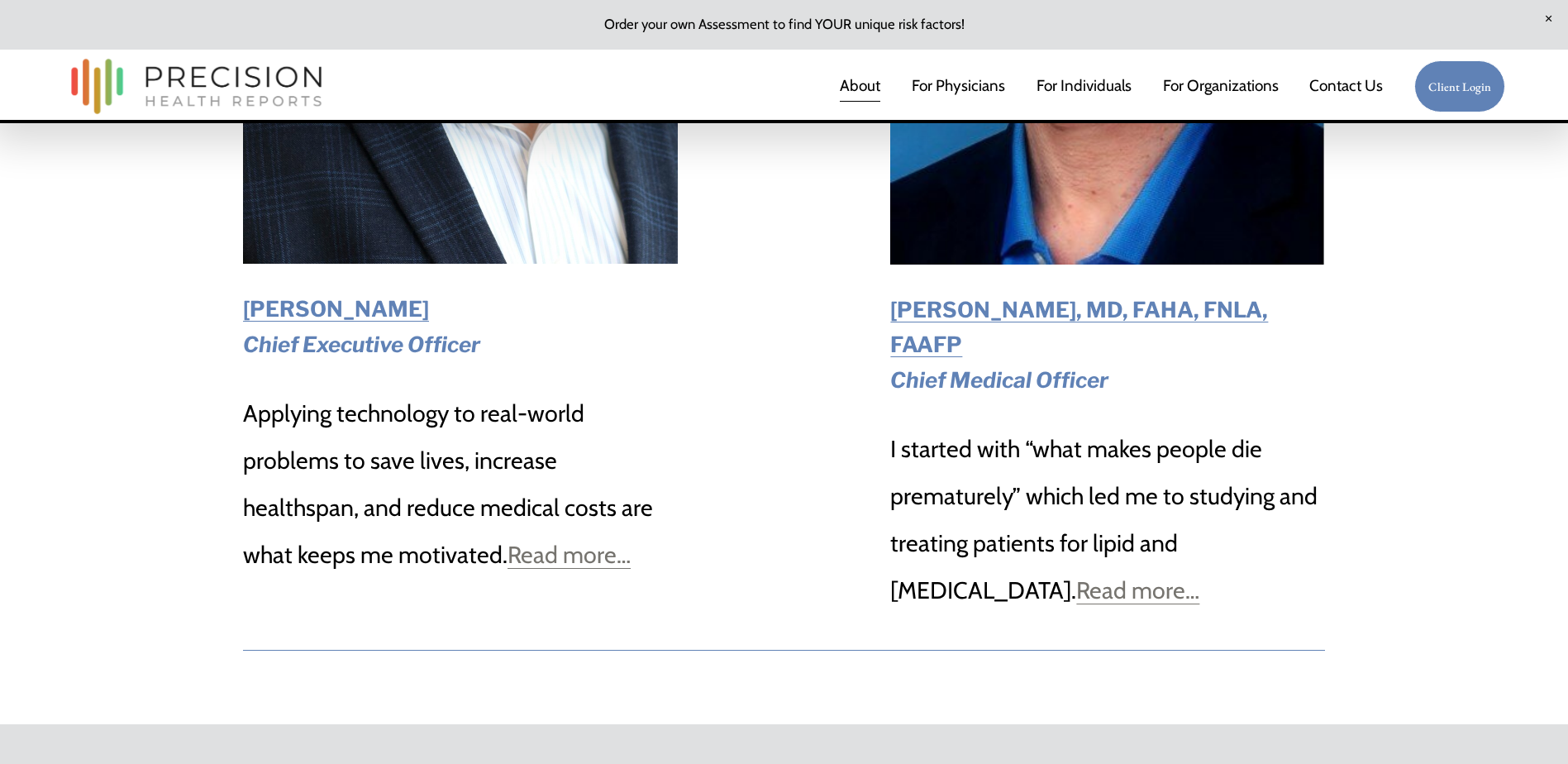
scroll to position [2977, 0]
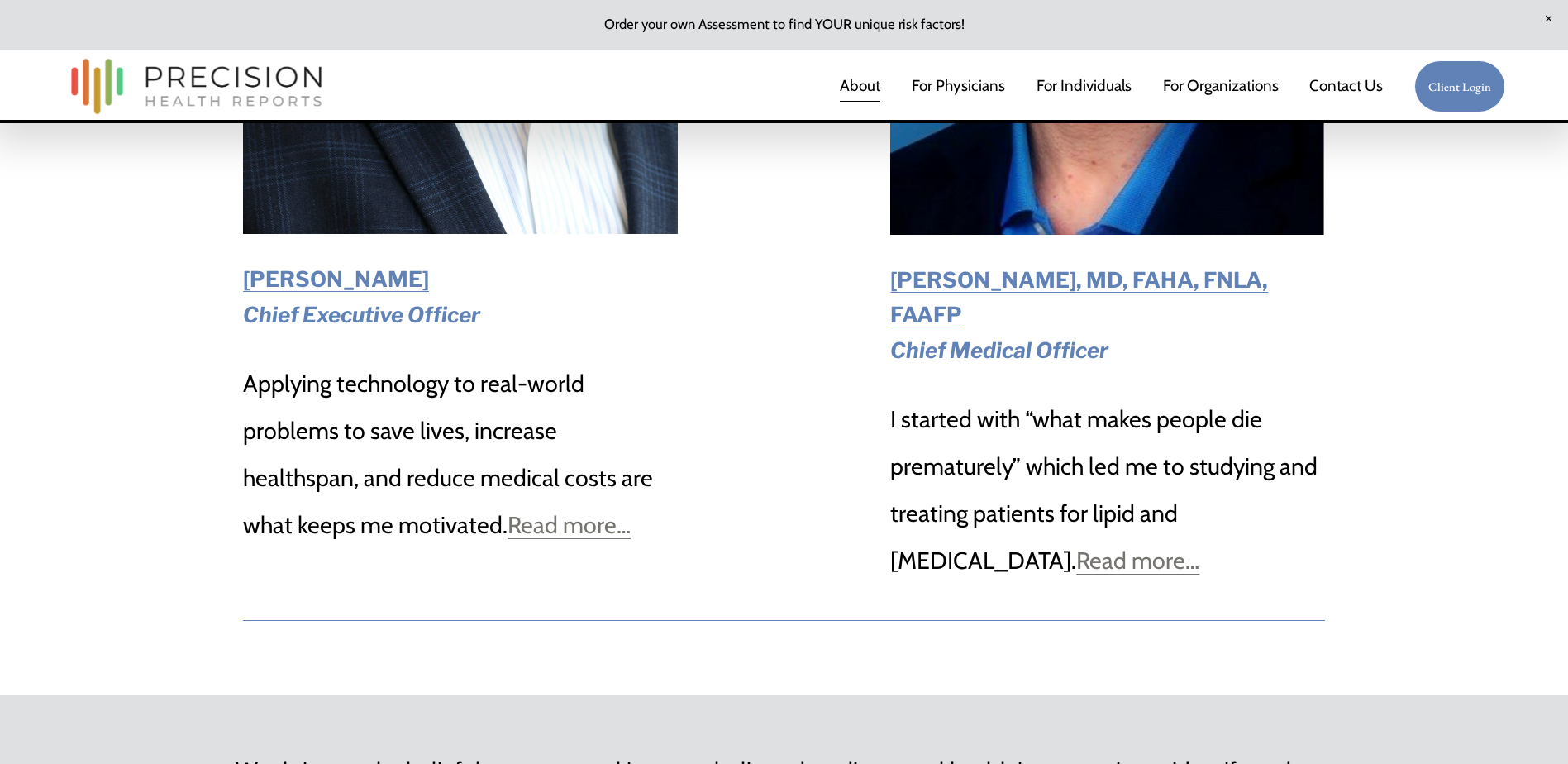
click at [945, 289] on strong "Dr. William Cromwell, MD, FAHA, FNLA, FAAFP" at bounding box center [1079, 297] width 378 height 61
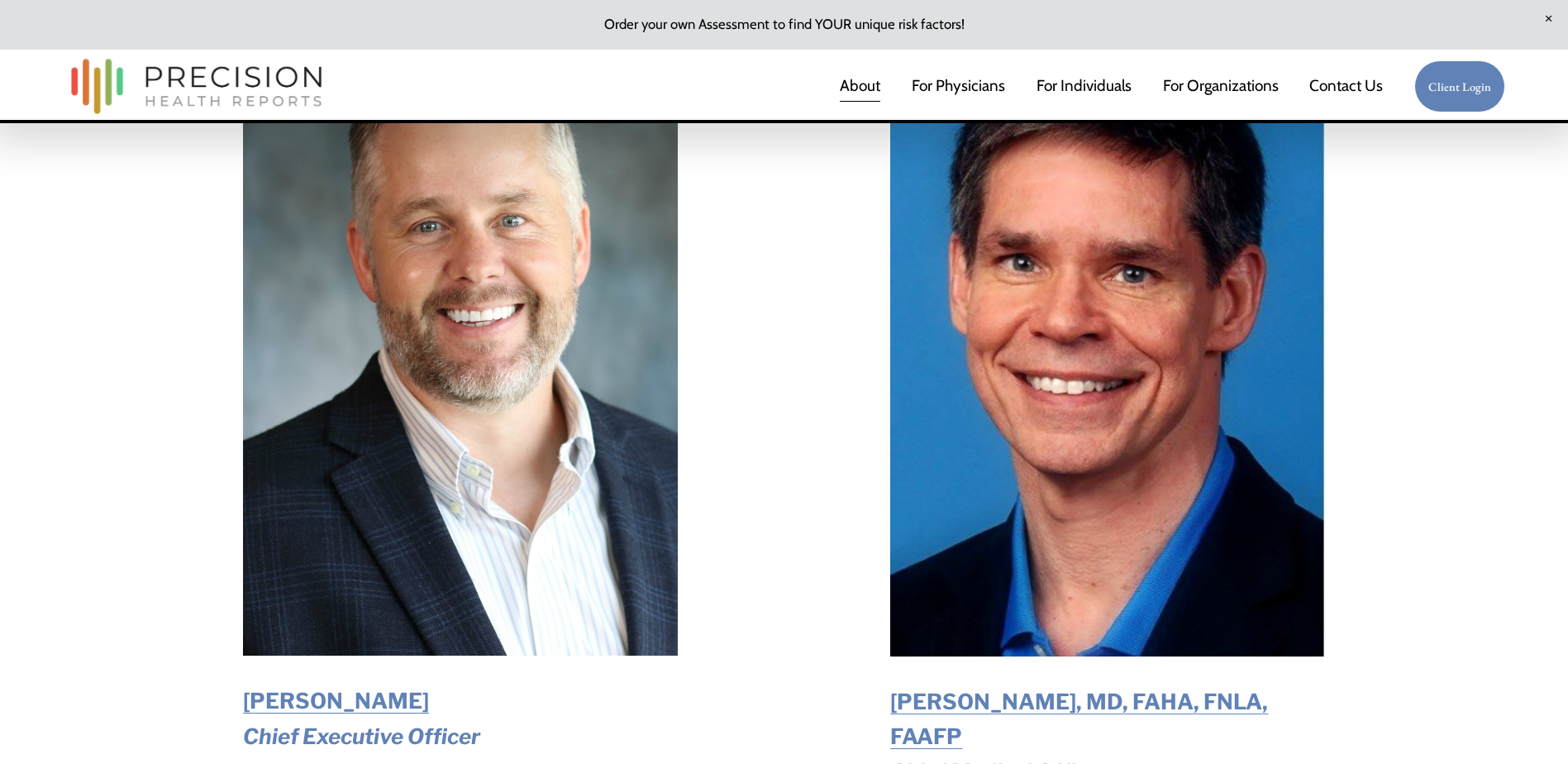
scroll to position [2398, 0]
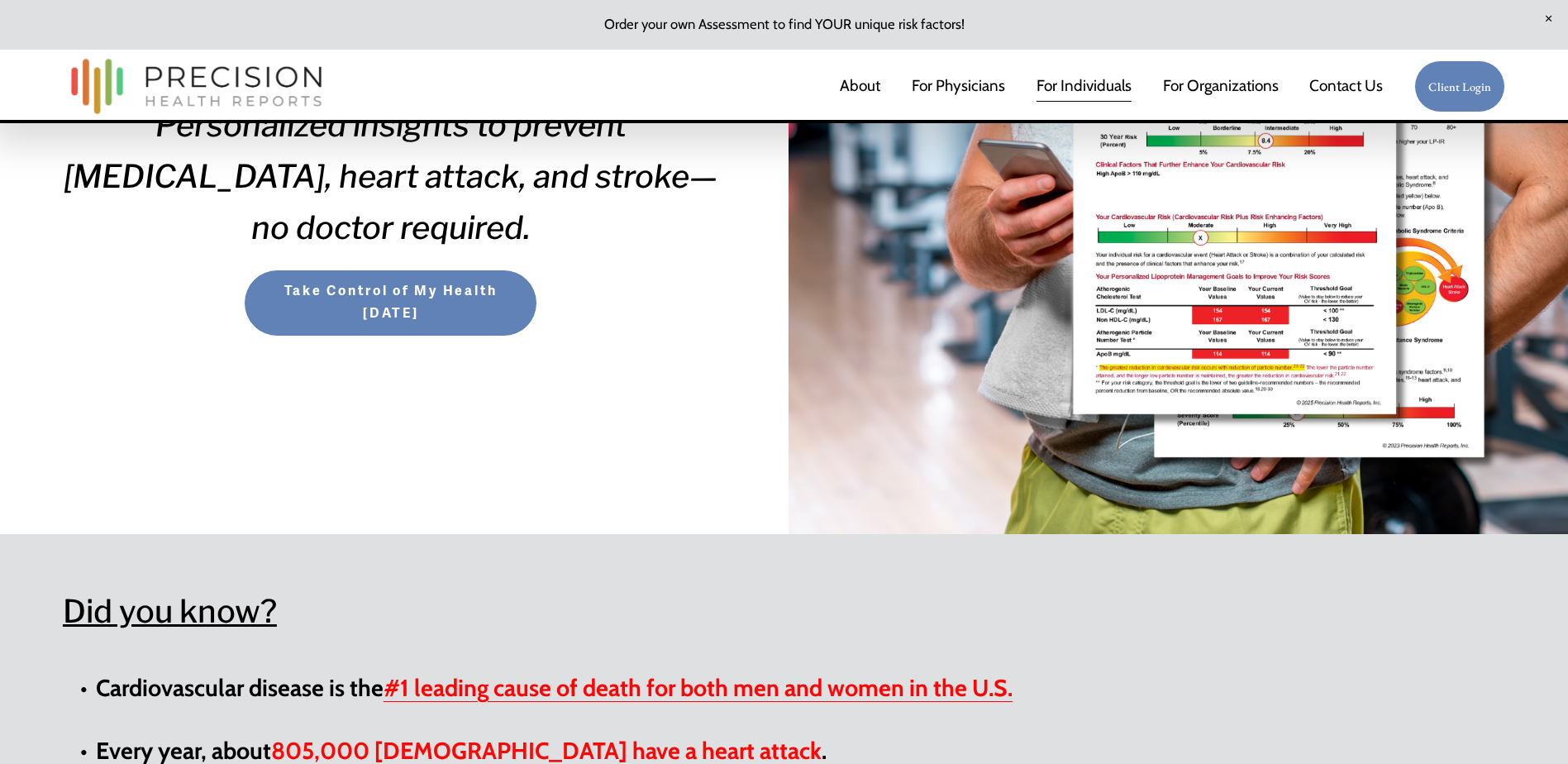
scroll to position [414, 0]
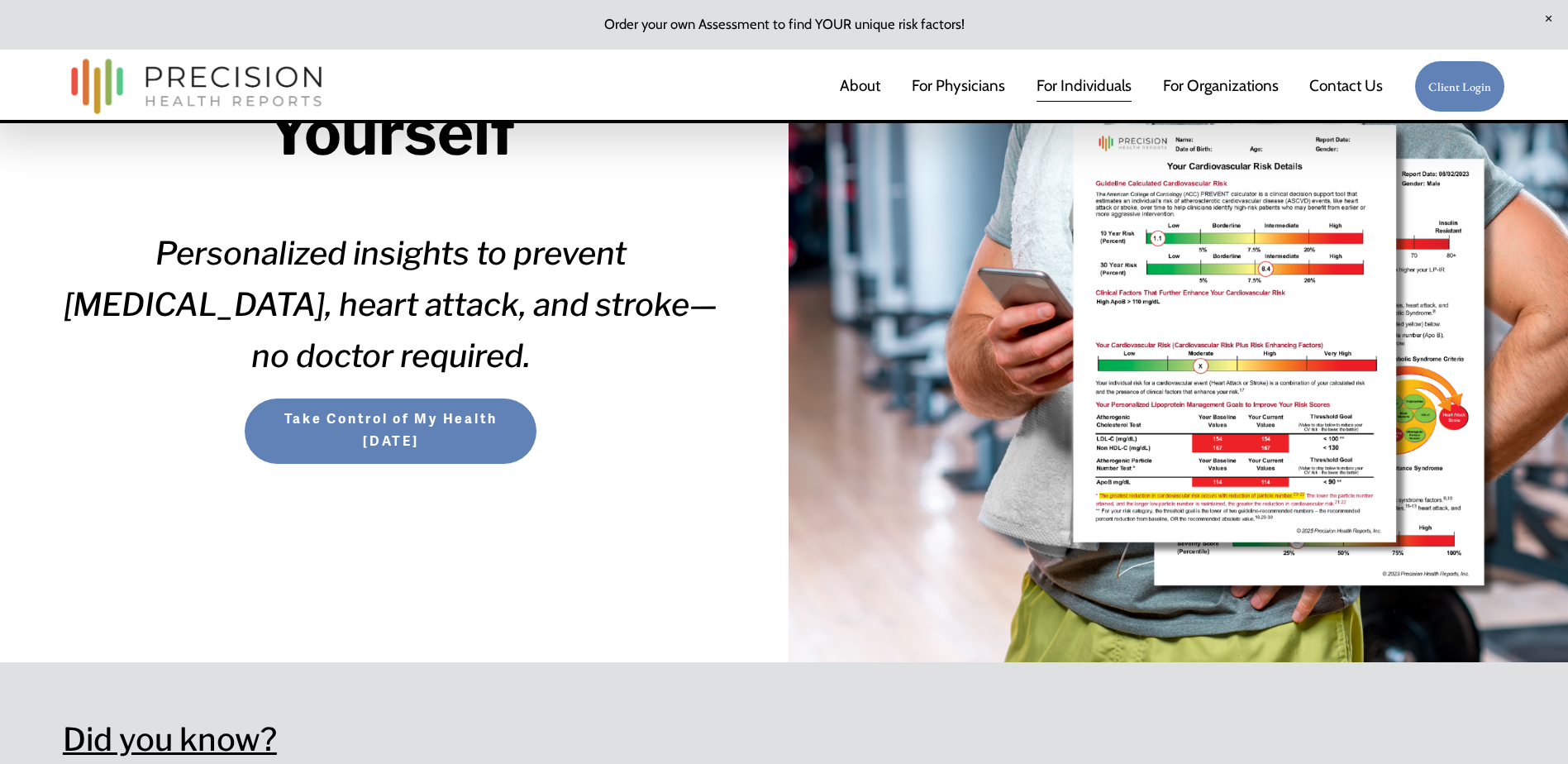
click at [357, 434] on span "Take Control of My Health [DATE]" at bounding box center [391, 431] width 261 height 45
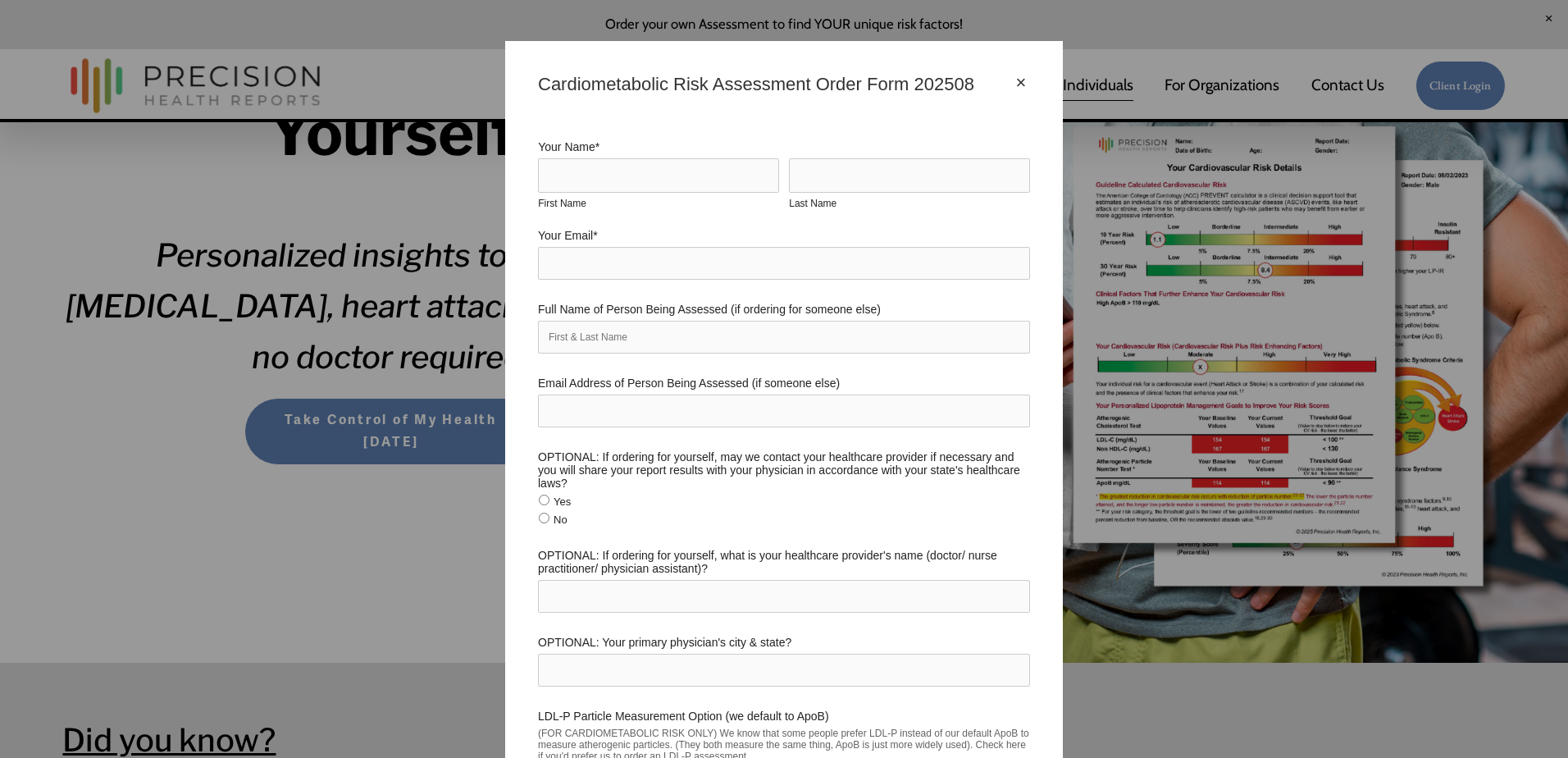
click at [1012, 79] on div "×" at bounding box center [1020, 83] width 18 height 18
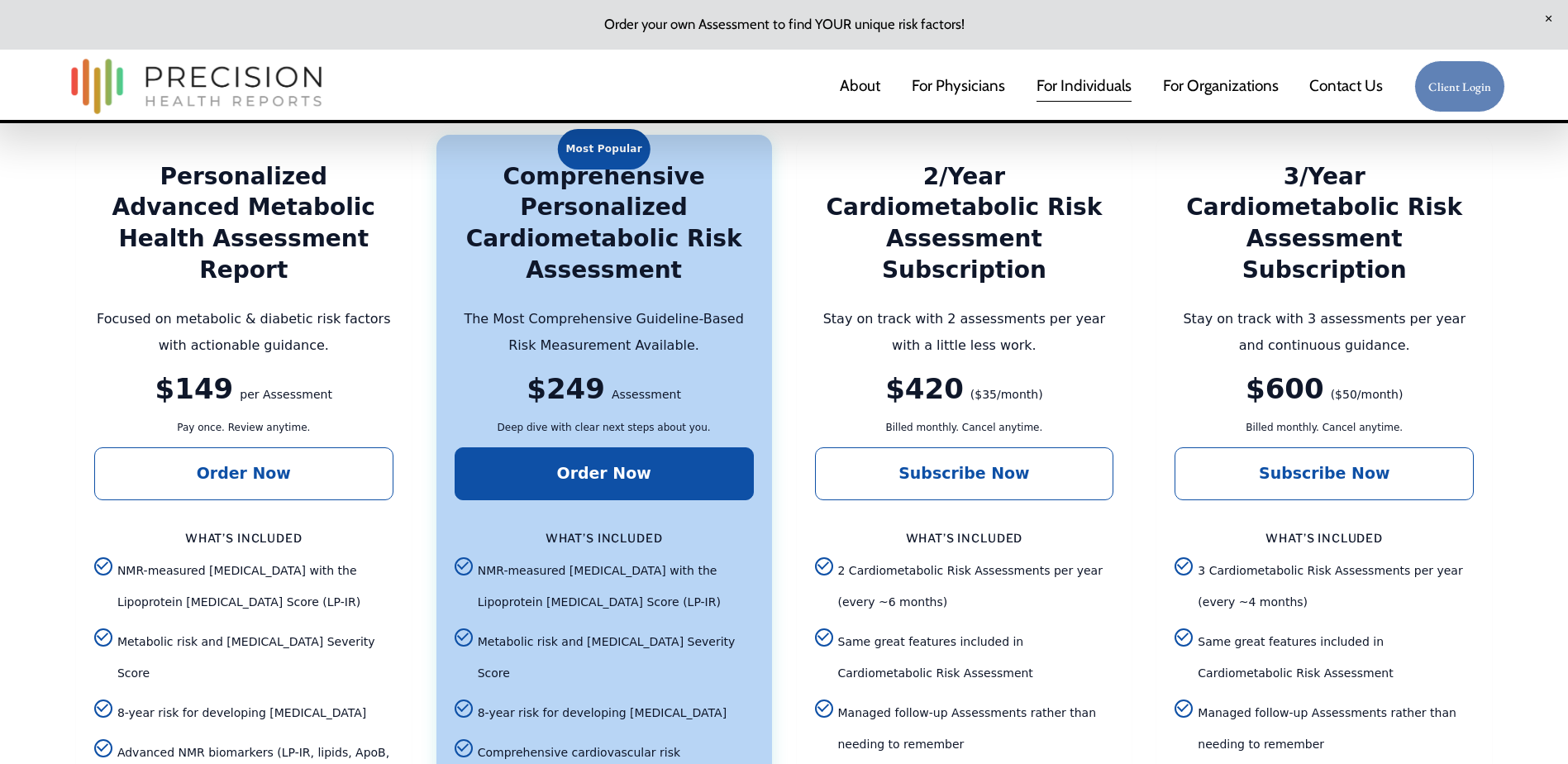
scroll to position [3391, 0]
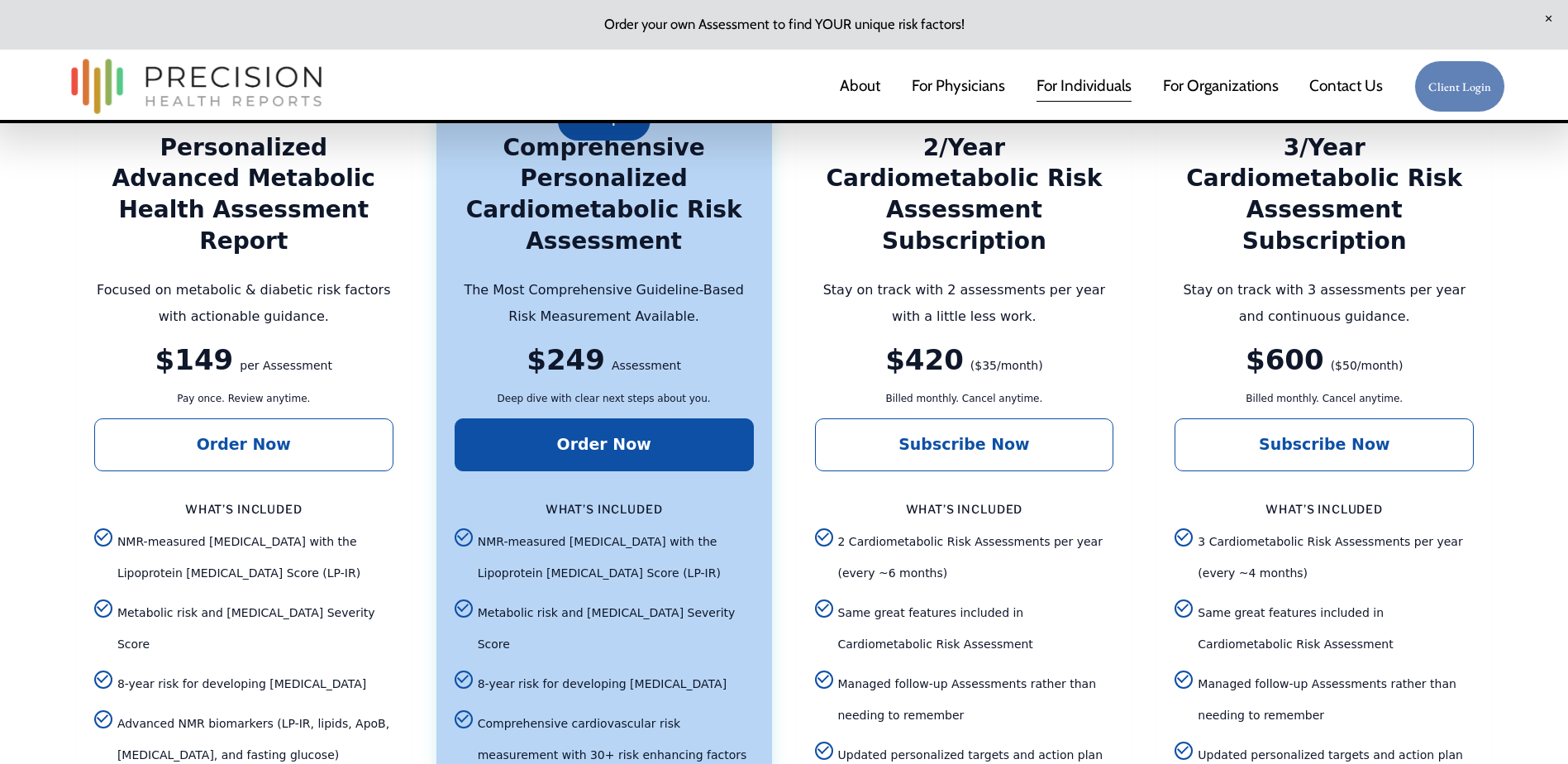
drag, startPoint x: 121, startPoint y: 485, endPoint x: 348, endPoint y: 508, distance: 228.2
click at [348, 527] on span "NMR-measured insulin resistance with the Lipoprotein Insulin Resistance Score (…" at bounding box center [255, 558] width 276 height 63
drag, startPoint x: 348, startPoint y: 508, endPoint x: 409, endPoint y: 528, distance: 64.2
click at [409, 528] on article "Personalized Advanced Metabolic Health Assessment Report Focused on metabolic &…" at bounding box center [243, 615] width 335 height 1019
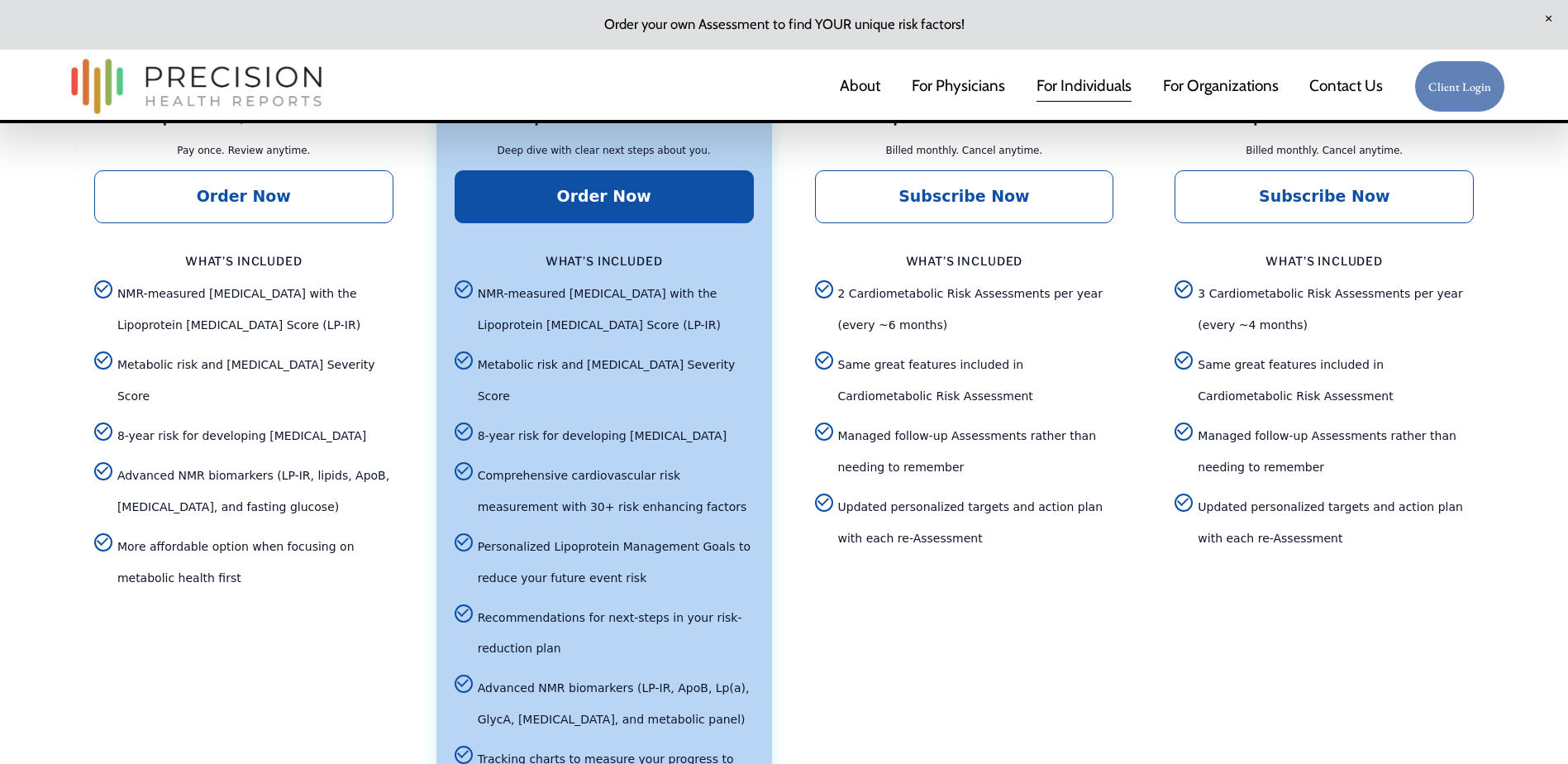
scroll to position [3721, 0]
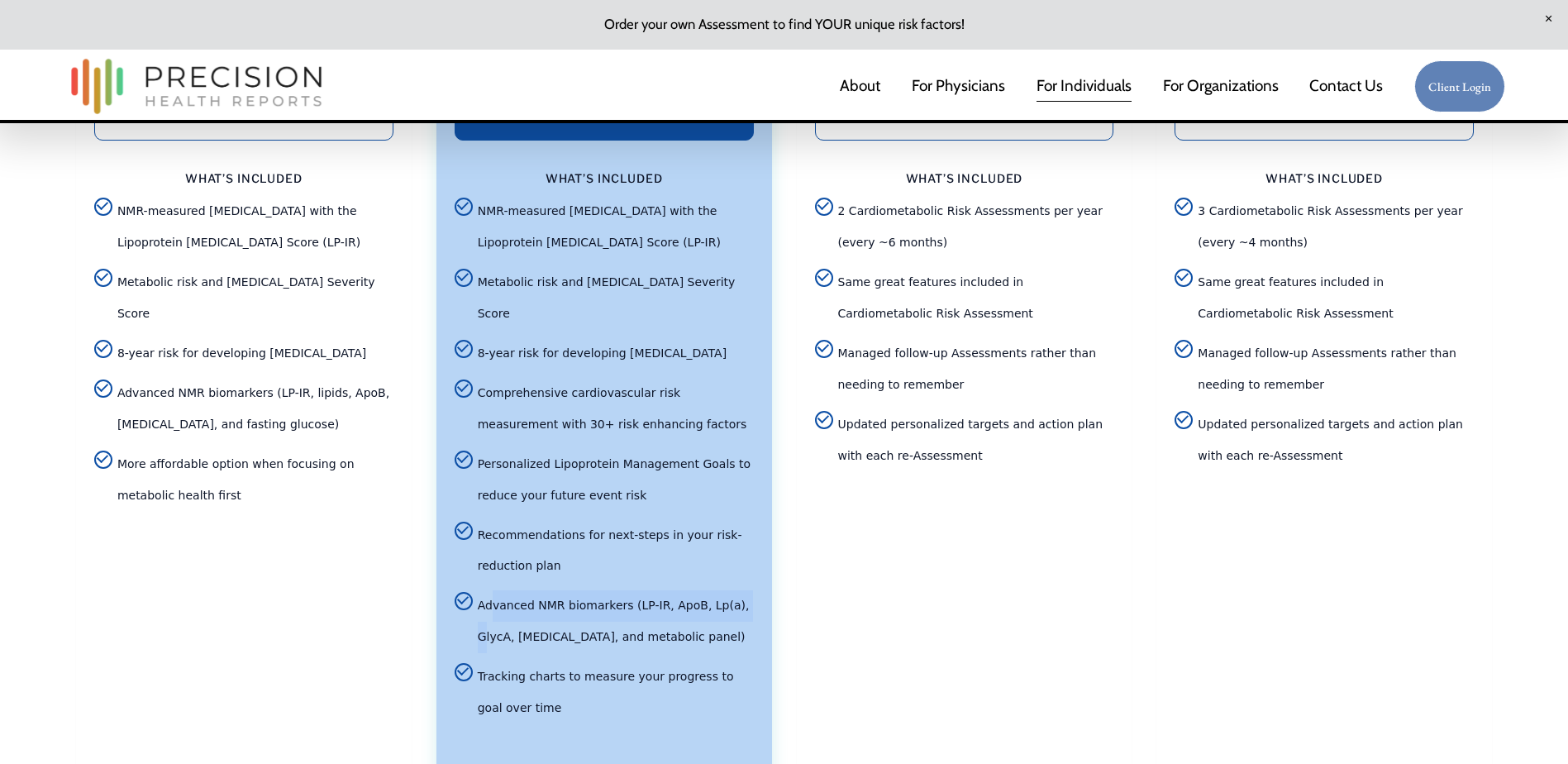
drag, startPoint x: 506, startPoint y: 583, endPoint x: 729, endPoint y: 580, distance: 223.0
click at [729, 590] on span "Advanced NMR biomarkers (LP-IR, ApoB, Lp(a), GlycA, hemoglobin A1c, and metabol…" at bounding box center [616, 621] width 276 height 63
drag, startPoint x: 490, startPoint y: 649, endPoint x: 549, endPoint y: 685, distance: 69.1
click at [549, 685] on span "Tracking charts to measure your progress to goal over time" at bounding box center [616, 693] width 276 height 63
drag, startPoint x: 549, startPoint y: 685, endPoint x: 712, endPoint y: 680, distance: 163.1
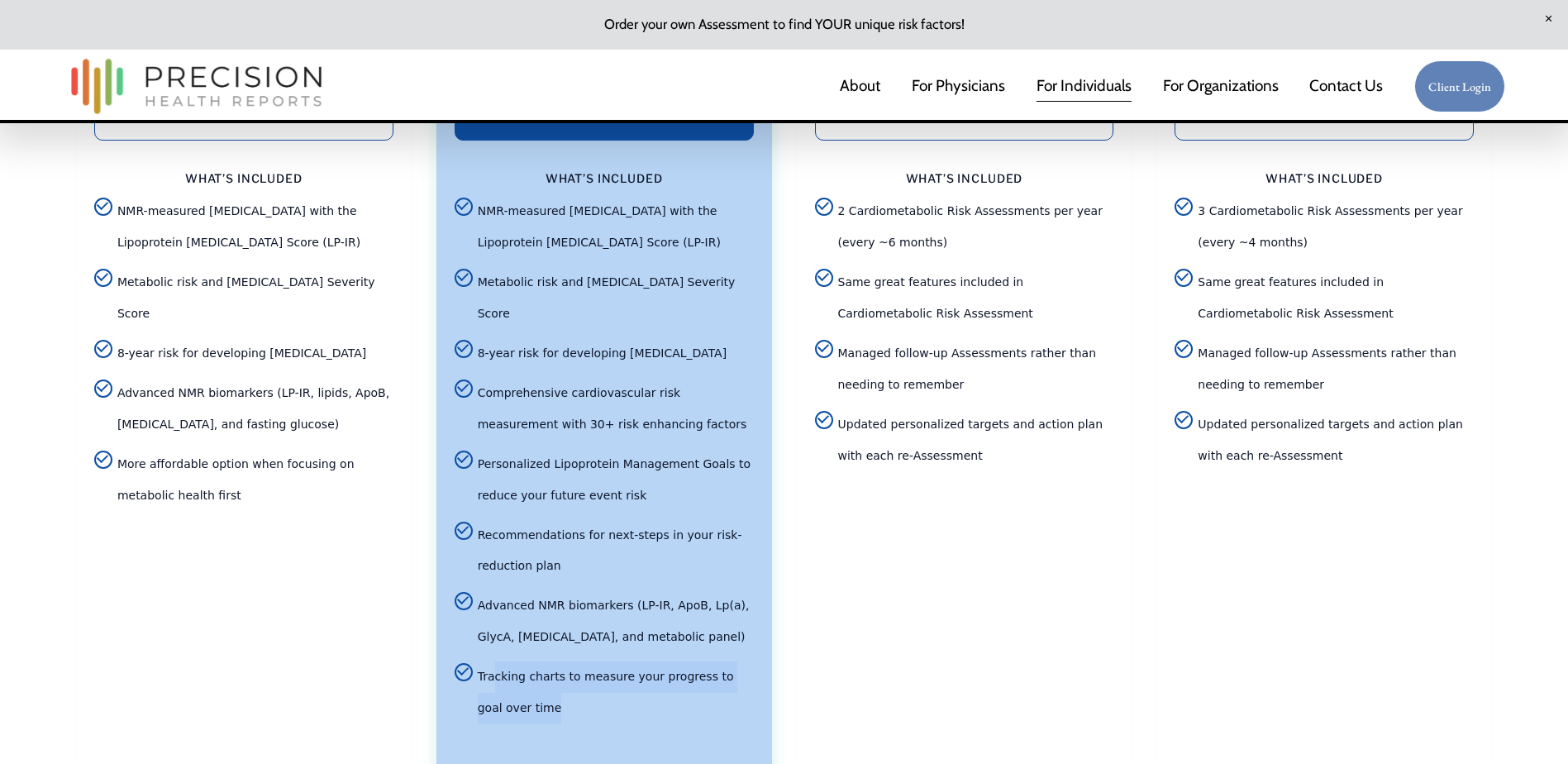
click at [712, 680] on span "Tracking charts to measure your progress to goal over time" at bounding box center [616, 693] width 276 height 63
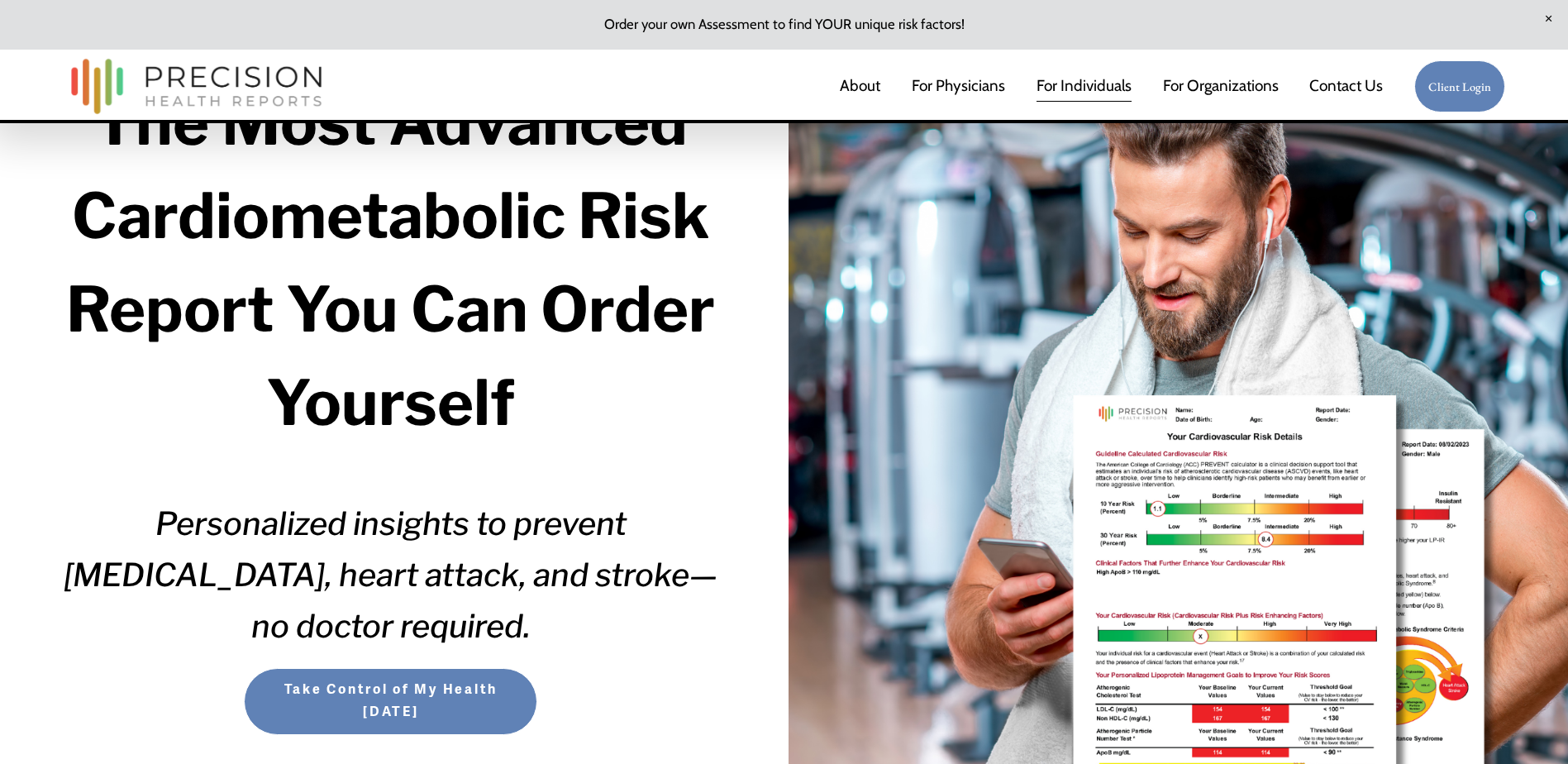
scroll to position [0, 0]
